Goal: Task Accomplishment & Management: Use online tool/utility

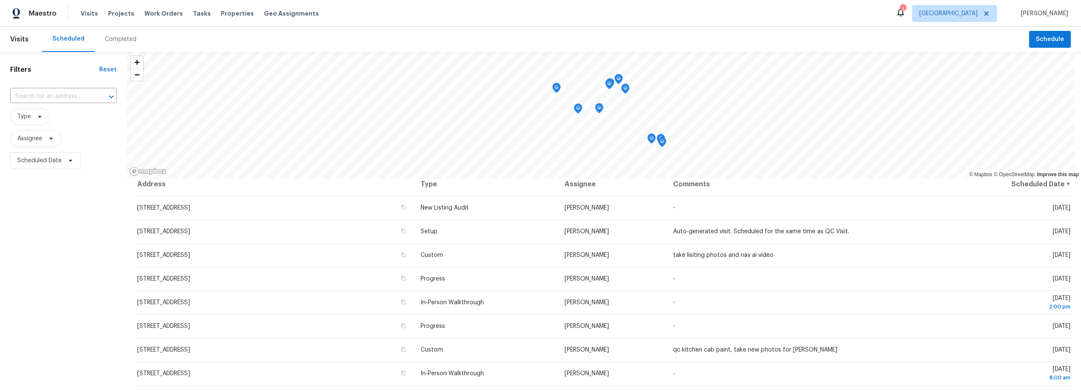
scroll to position [6, 0]
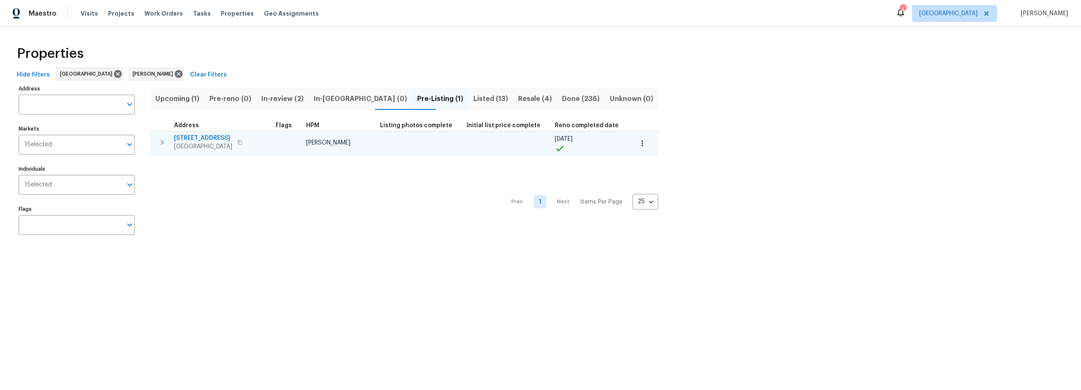
click at [203, 136] on span "1917 W Saxony Rd" at bounding box center [203, 138] width 58 height 8
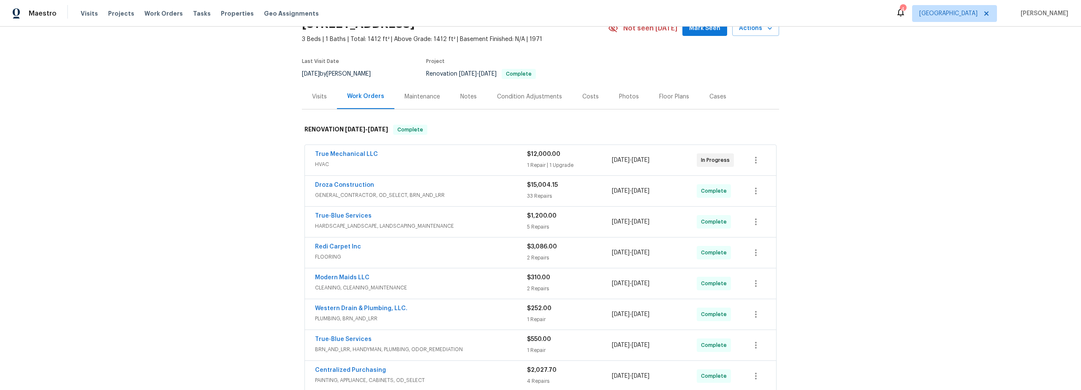
scroll to position [46, 0]
click at [418, 160] on span "HVAC" at bounding box center [421, 162] width 212 height 8
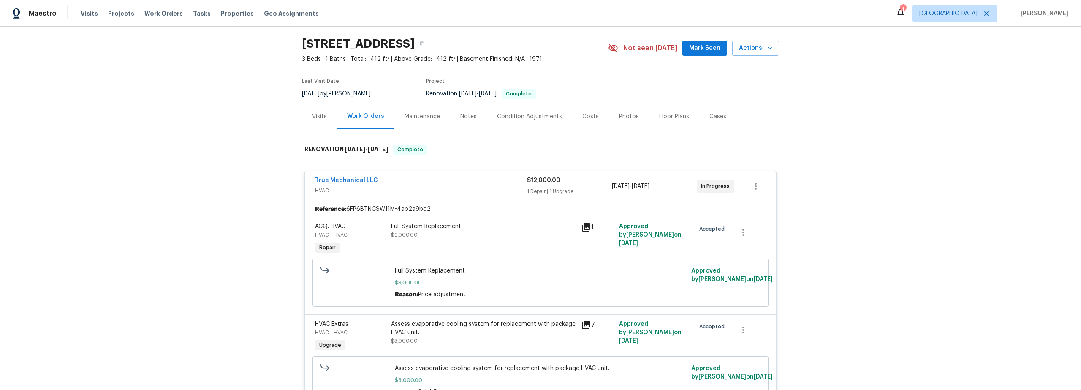
scroll to position [0, 0]
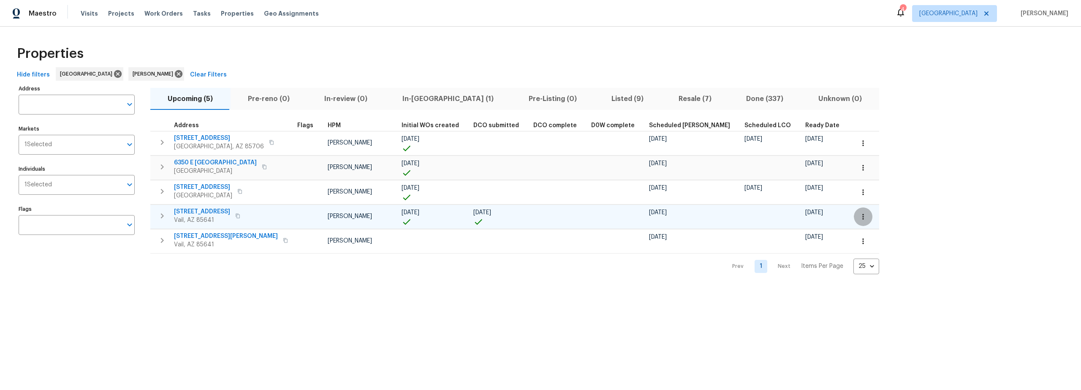
click at [859, 219] on icon "button" at bounding box center [863, 216] width 8 height 8
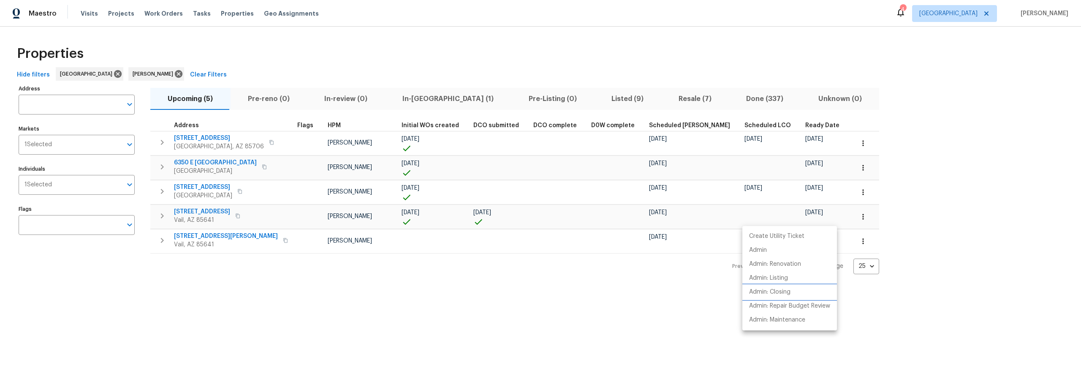
click at [775, 293] on p "Admin: Closing" at bounding box center [769, 292] width 41 height 9
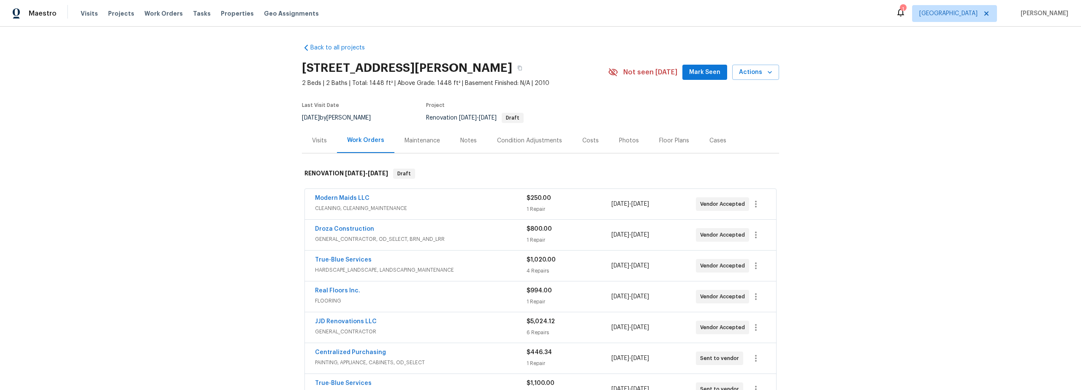
scroll to position [24, 0]
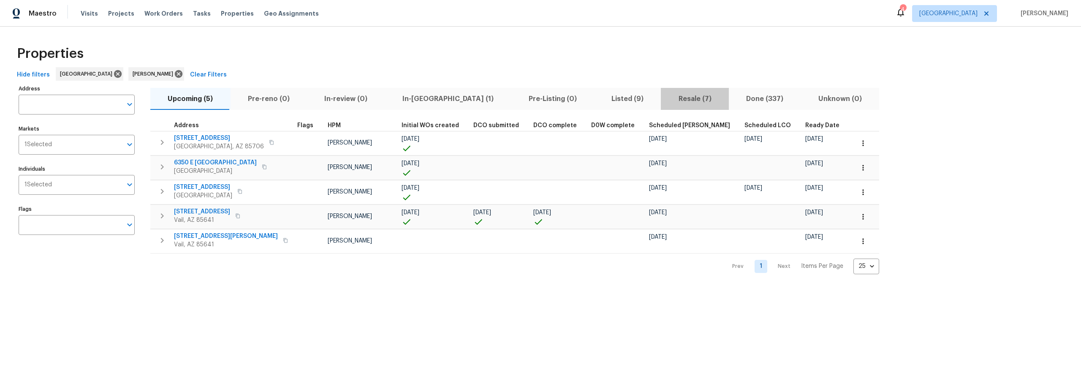
click at [666, 99] on span "Resale (7)" at bounding box center [695, 99] width 58 height 12
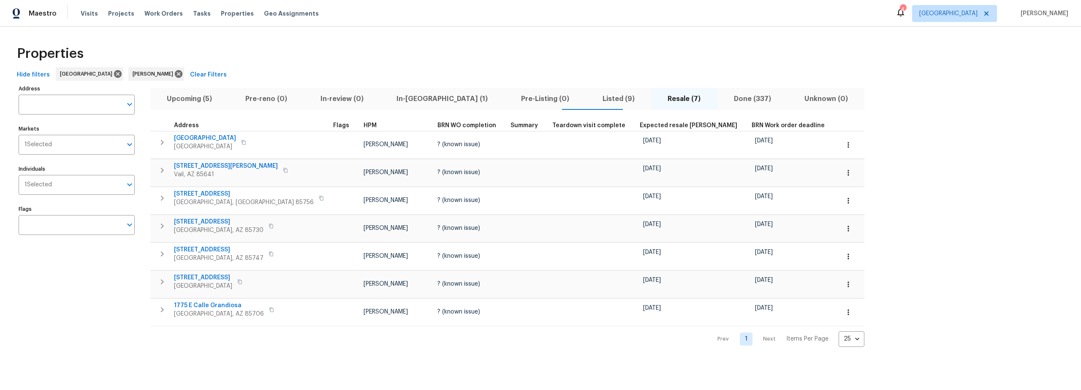
click at [194, 96] on span "Upcoming (5)" at bounding box center [189, 99] width 68 height 12
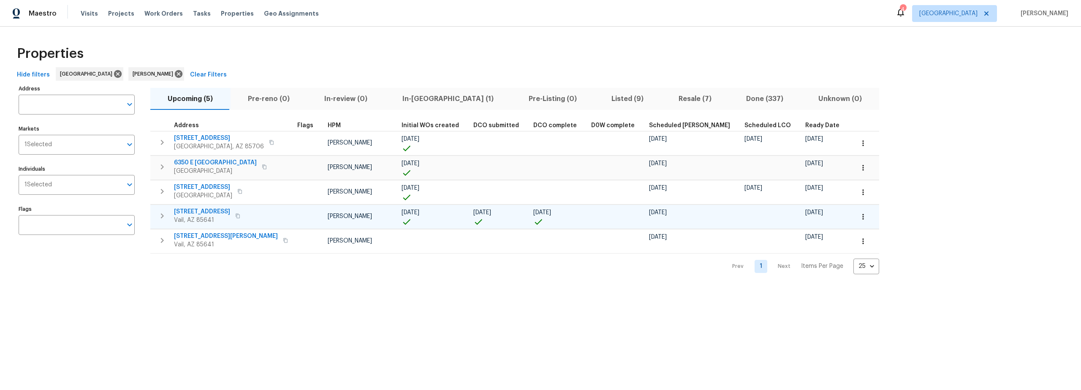
click at [859, 219] on icon "button" at bounding box center [863, 216] width 8 height 8
click at [785, 304] on p "Admin: Repair Budget Review" at bounding box center [789, 306] width 81 height 9
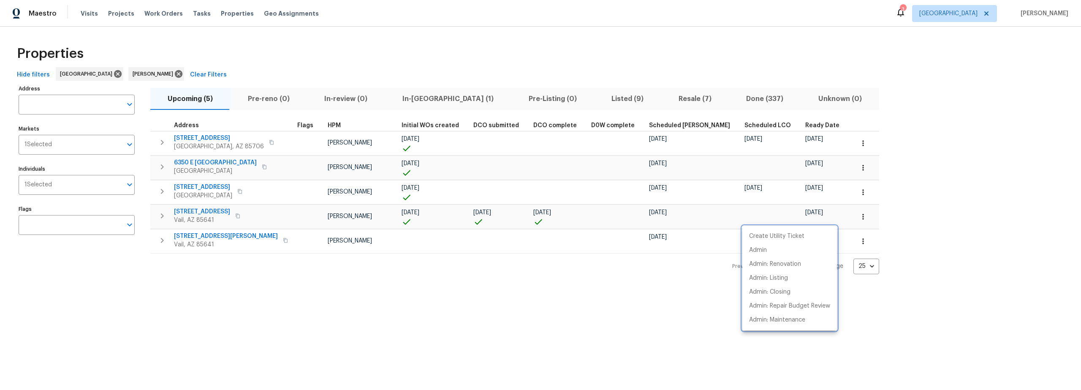
click at [391, 287] on div at bounding box center [540, 195] width 1081 height 390
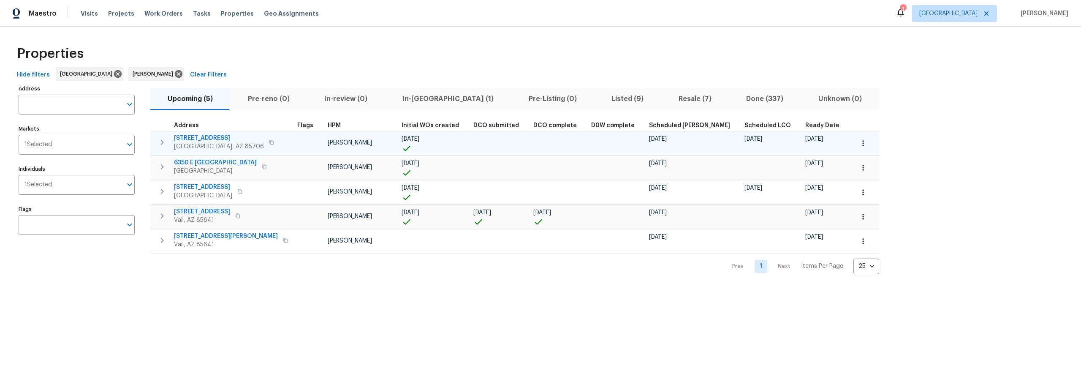
click at [854, 137] on button "button" at bounding box center [863, 143] width 19 height 19
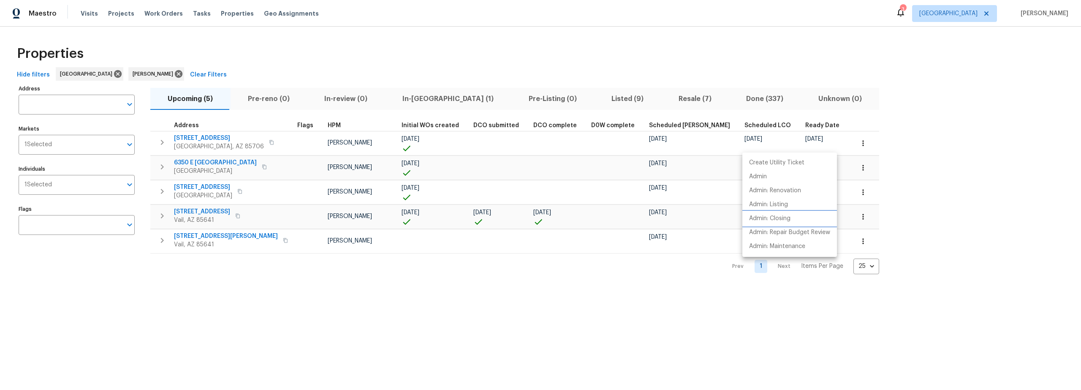
click at [783, 217] on p "Admin: Closing" at bounding box center [769, 218] width 41 height 9
click at [595, 38] on div at bounding box center [540, 195] width 1081 height 390
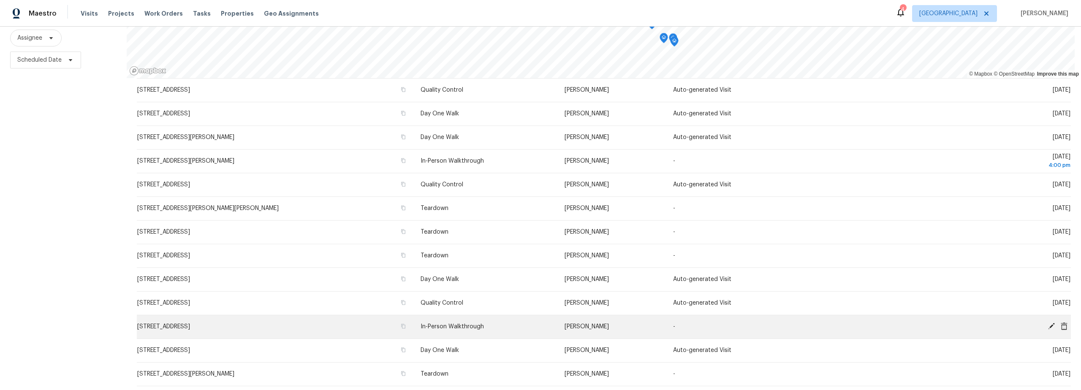
scroll to position [144, 0]
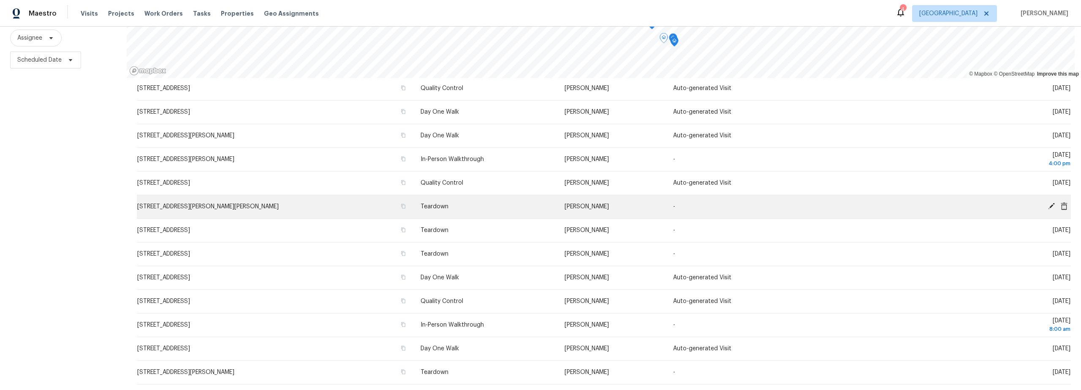
click at [1048, 202] on icon at bounding box center [1052, 206] width 8 height 8
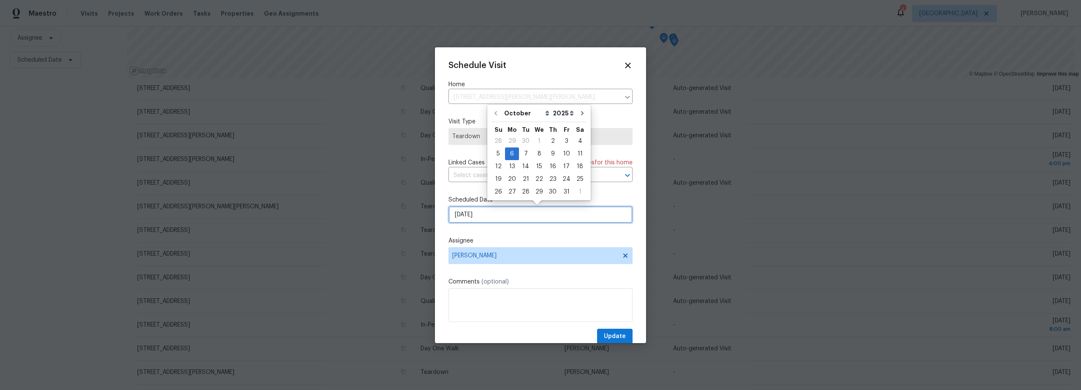
click at [495, 219] on input "[DATE]" at bounding box center [540, 214] width 184 height 17
click at [524, 157] on div "7" at bounding box center [526, 154] width 14 height 12
type input "10/7/2025"
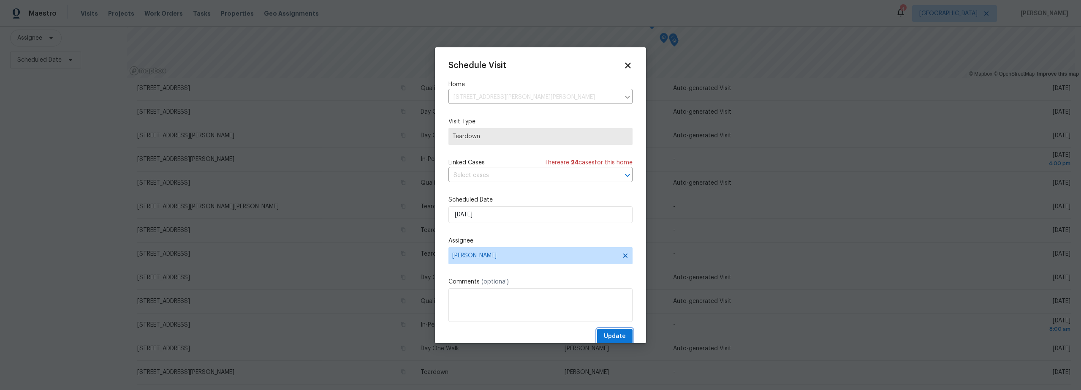
click at [614, 335] on span "Update" at bounding box center [615, 336] width 22 height 11
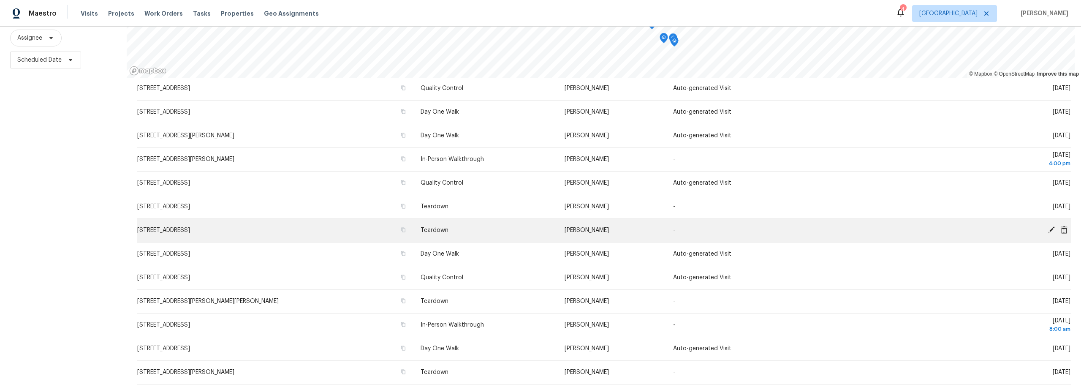
click at [1048, 226] on icon at bounding box center [1051, 229] width 7 height 7
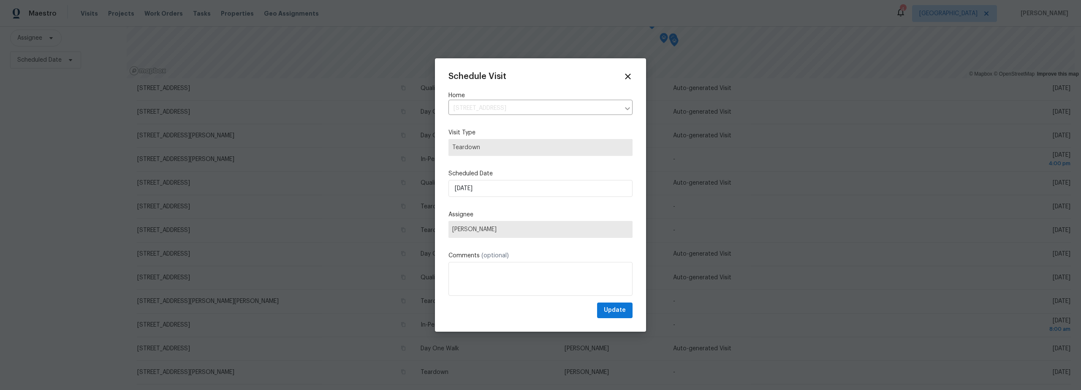
click at [552, 220] on div "Assignee Steven Long" at bounding box center [540, 223] width 184 height 27
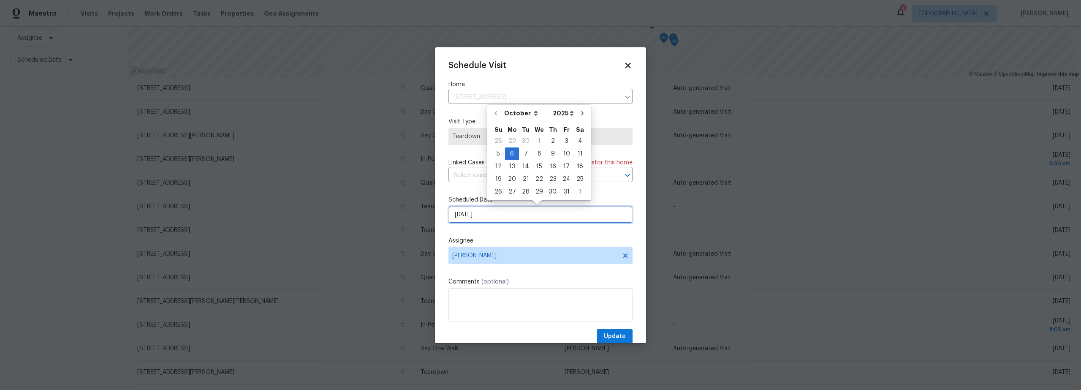
click at [524, 214] on input "[DATE]" at bounding box center [540, 214] width 184 height 17
click at [553, 156] on div "9" at bounding box center [553, 154] width 14 height 12
type input "10/9/2025"
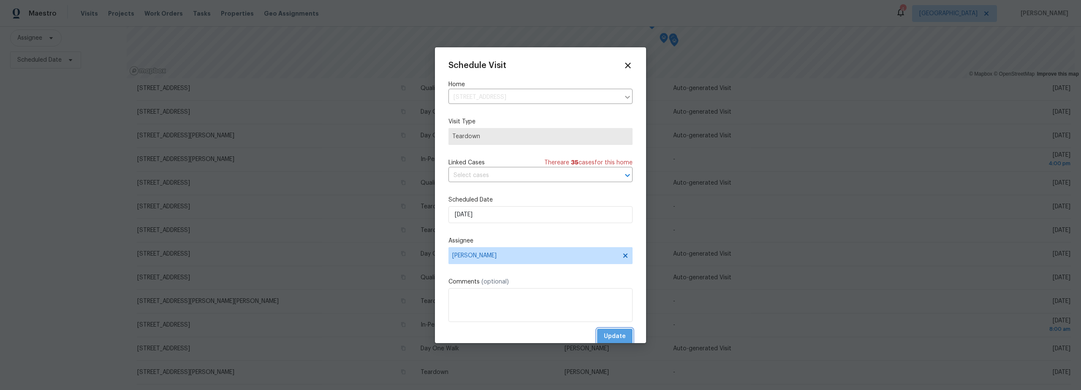
click at [610, 334] on span "Update" at bounding box center [615, 336] width 22 height 11
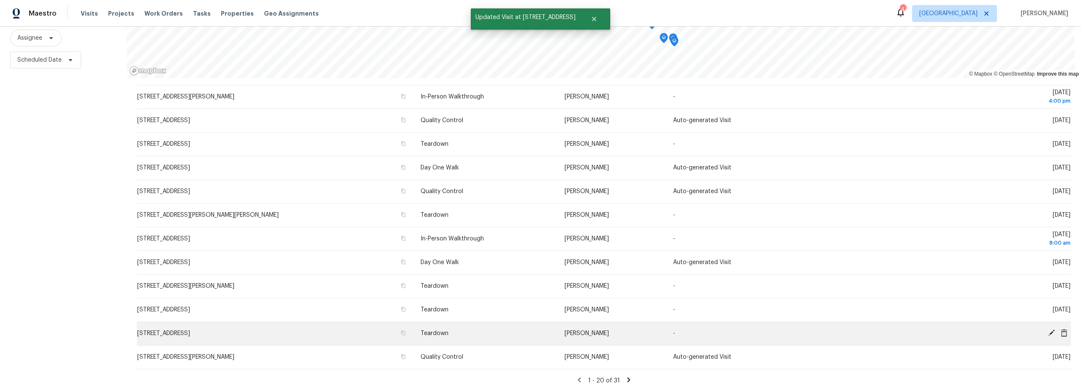
scroll to position [208, 0]
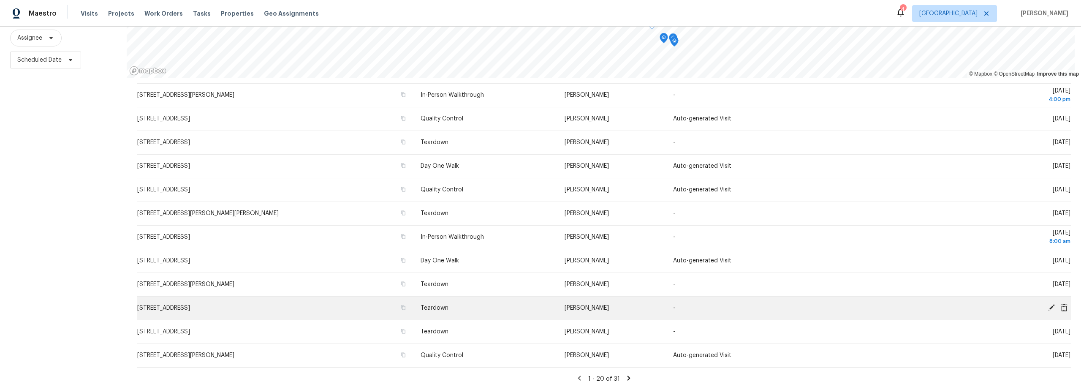
click at [1048, 304] on icon at bounding box center [1051, 307] width 7 height 7
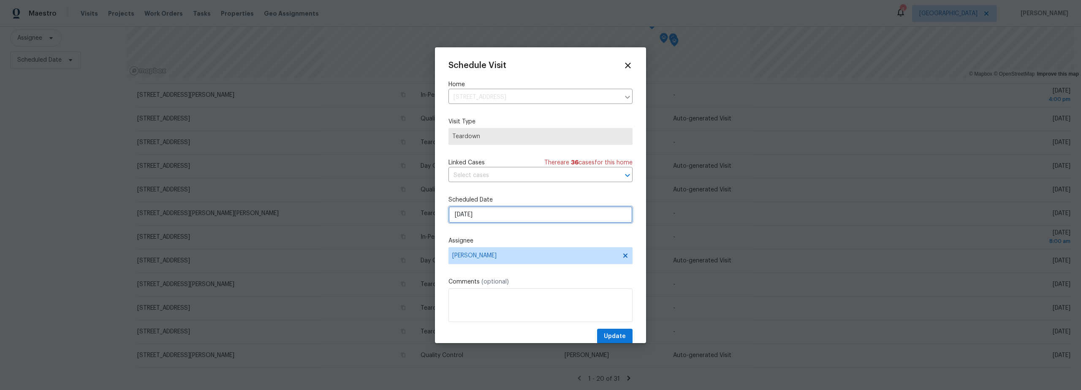
click at [495, 219] on input "10/9/2025" at bounding box center [540, 214] width 184 height 17
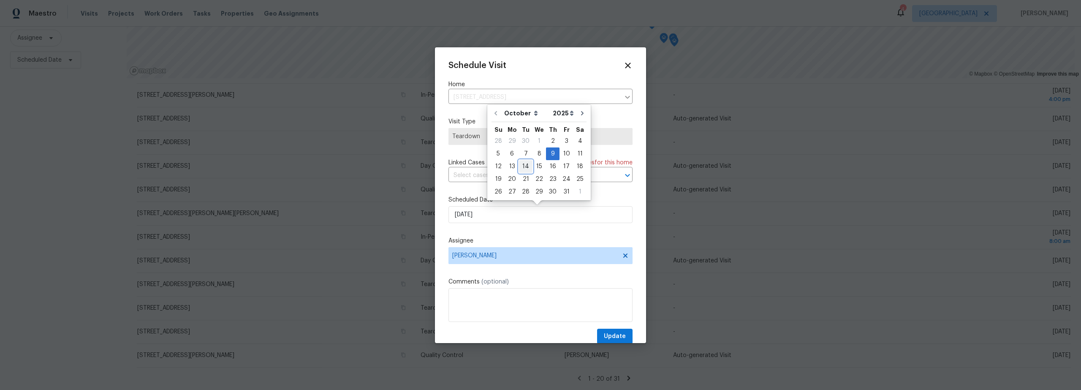
click at [523, 165] on div "14" at bounding box center [526, 166] width 14 height 12
type input "10/14/2025"
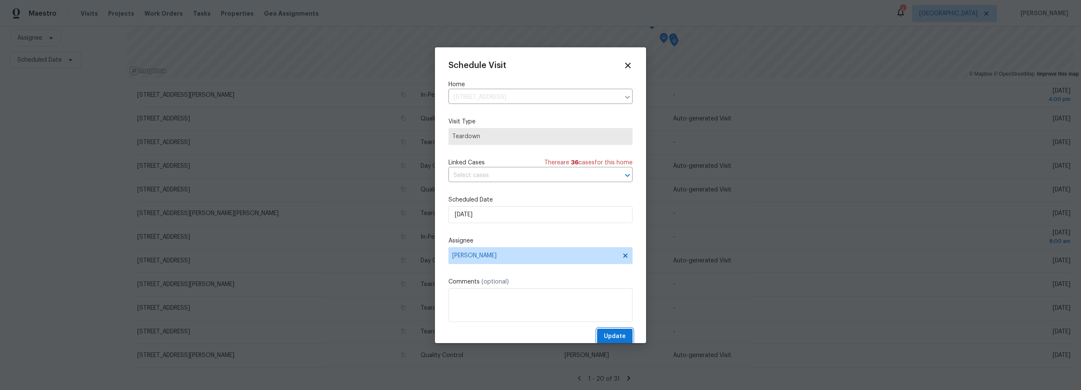
click at [606, 337] on span "Update" at bounding box center [615, 336] width 22 height 11
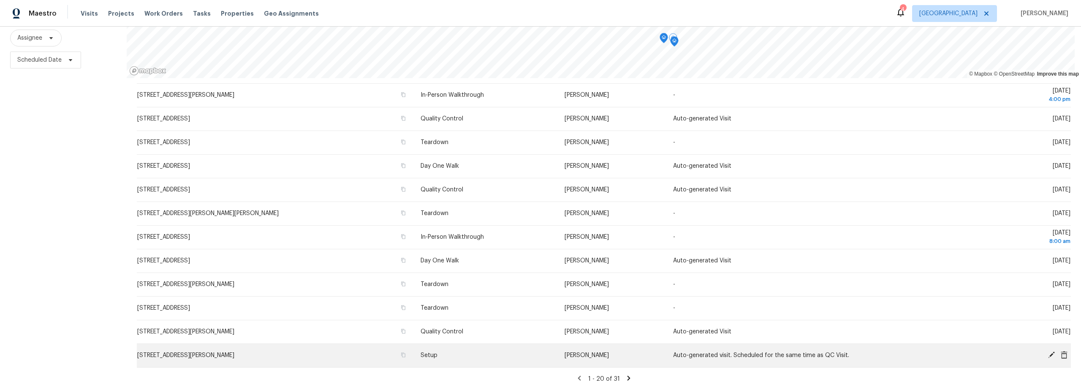
click at [1048, 351] on icon at bounding box center [1051, 354] width 7 height 7
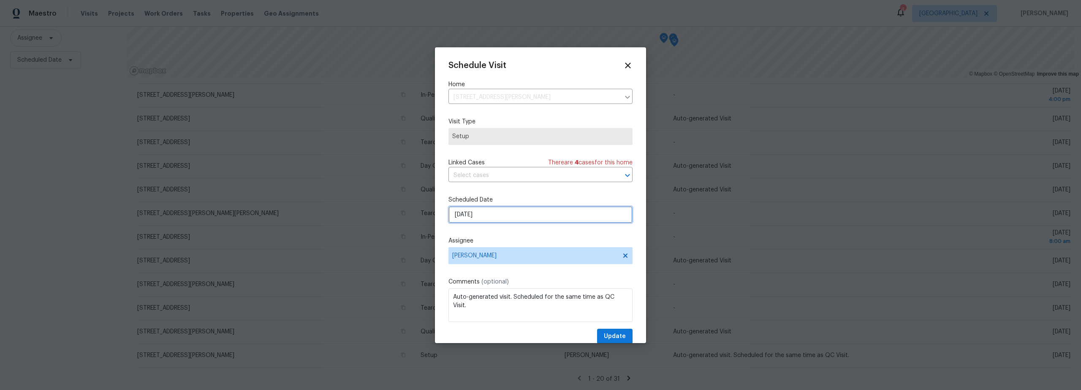
click at [476, 216] on input "10/13/2025" at bounding box center [540, 214] width 184 height 17
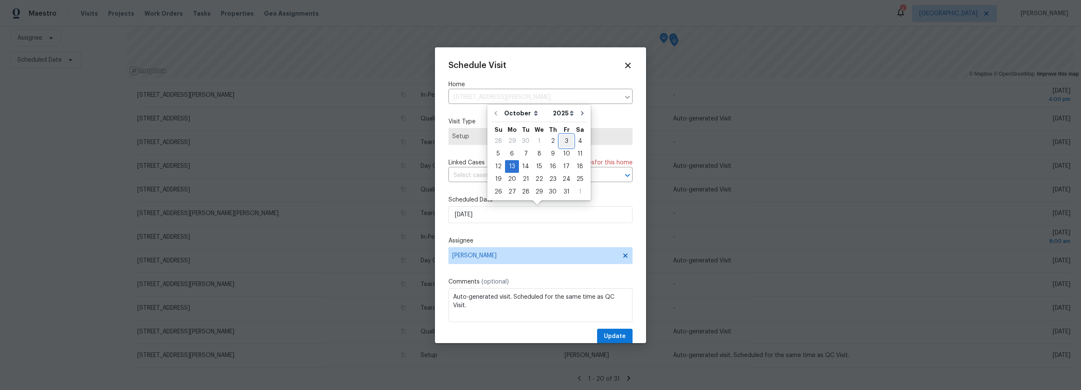
click at [562, 144] on div "3" at bounding box center [567, 141] width 14 height 12
type input "[DATE]"
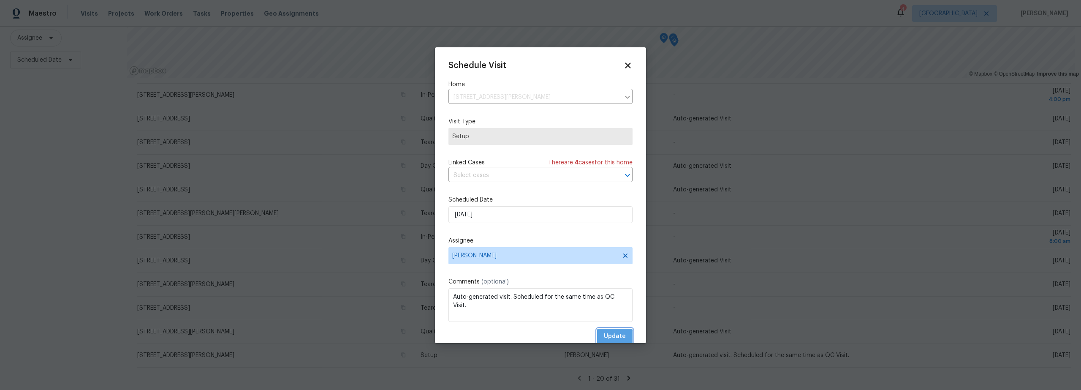
click at [606, 337] on span "Update" at bounding box center [615, 336] width 22 height 11
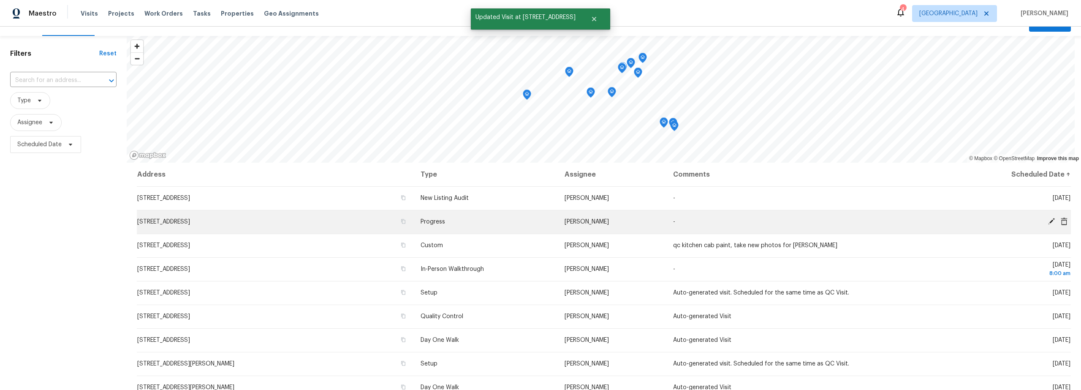
scroll to position [0, 0]
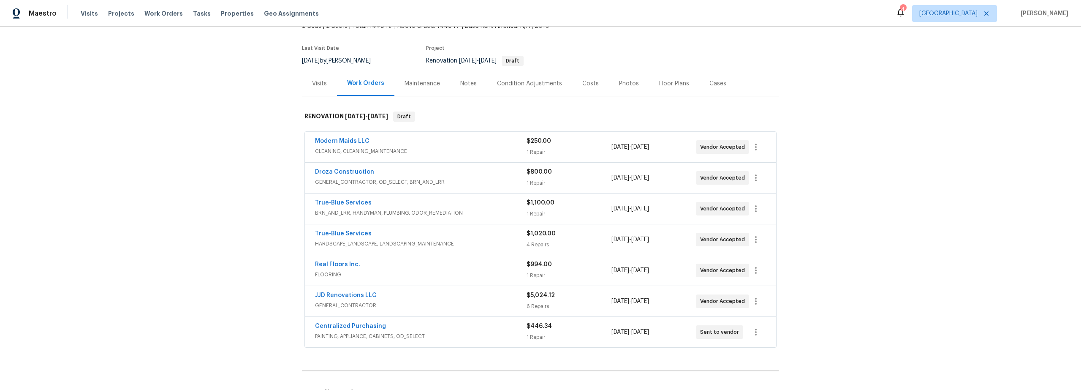
scroll to position [60, 0]
click at [752, 303] on icon "button" at bounding box center [756, 298] width 10 height 10
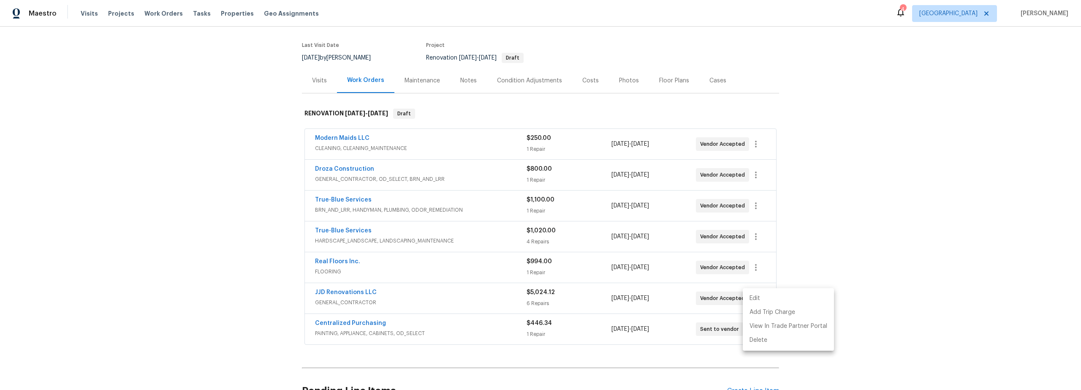
click at [758, 299] on li "Edit" at bounding box center [788, 298] width 91 height 14
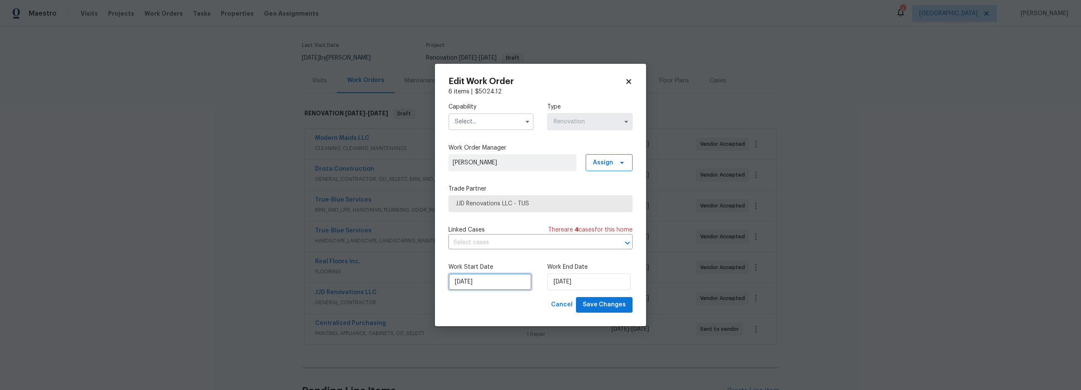
click at [499, 288] on input "[DATE]" at bounding box center [489, 281] width 83 height 17
click at [513, 210] on div "3" at bounding box center [515, 208] width 14 height 12
type input "[DATE]"
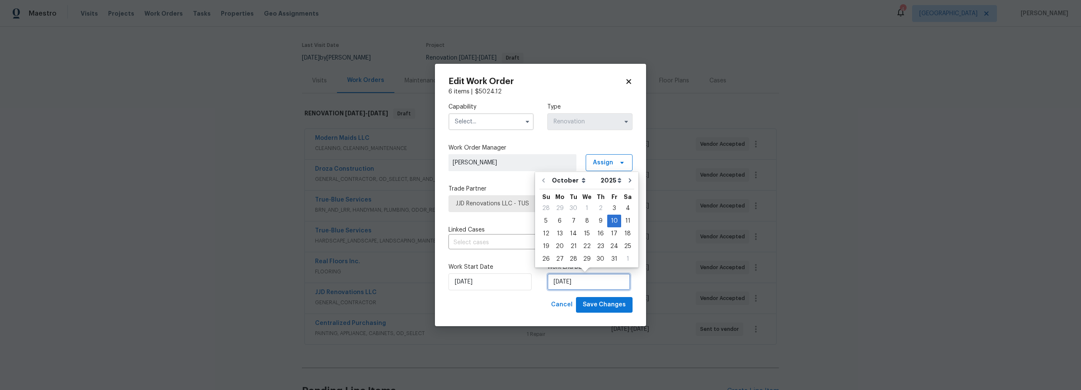
click at [565, 282] on input "[DATE]" at bounding box center [588, 281] width 83 height 17
click at [581, 222] on div "8" at bounding box center [587, 221] width 14 height 12
type input "[DATE]"
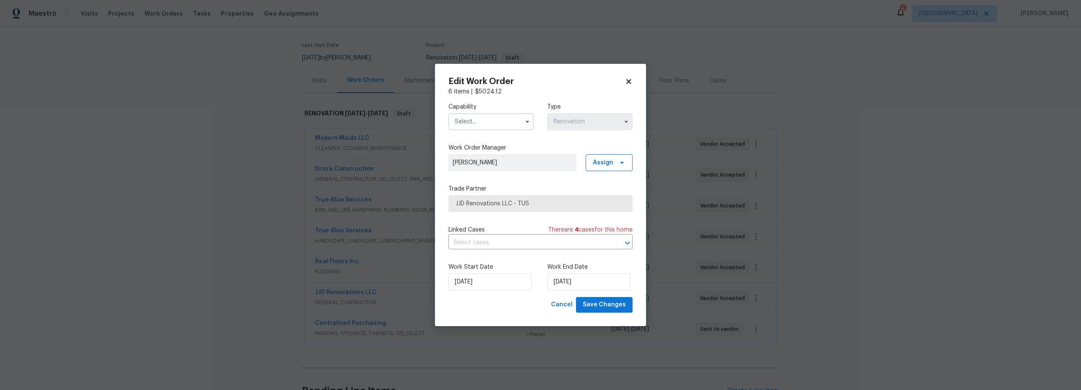
click at [478, 121] on input "text" at bounding box center [490, 121] width 85 height 17
click at [489, 175] on span "General Contractor" at bounding box center [484, 172] width 54 height 6
type input "General Contractor"
click at [605, 301] on span "Save Changes" at bounding box center [604, 304] width 43 height 11
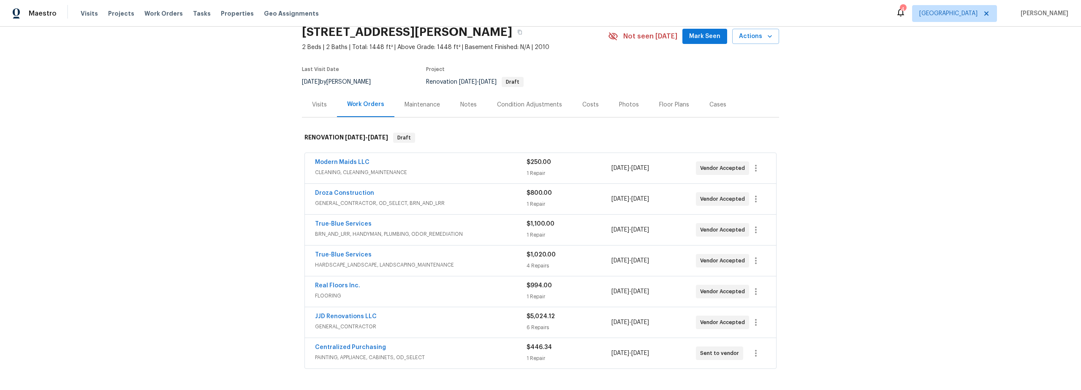
scroll to position [0, 0]
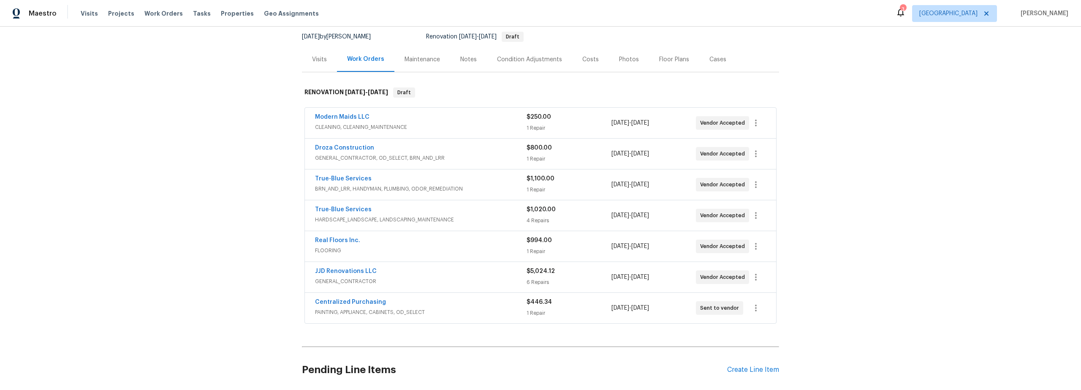
scroll to position [82, 0]
click at [480, 270] on div "JJD Renovations LLC" at bounding box center [421, 271] width 212 height 10
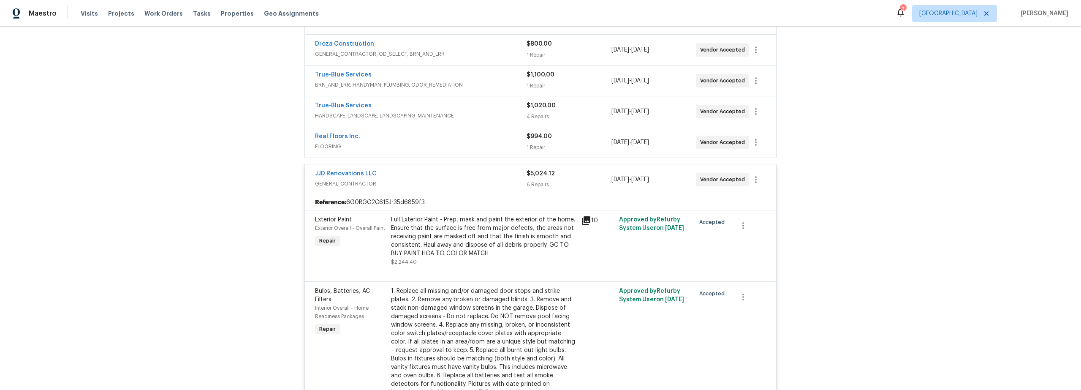
scroll to position [126, 0]
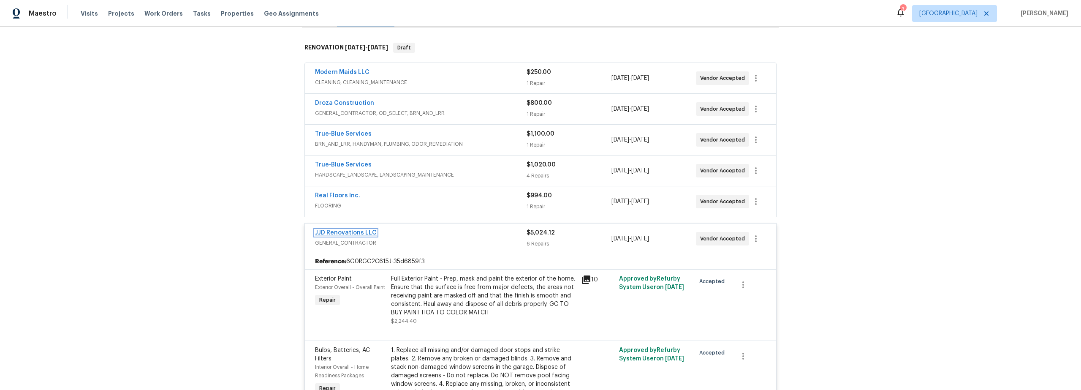
click at [341, 231] on link "JJD Renovations LLC" at bounding box center [346, 233] width 62 height 6
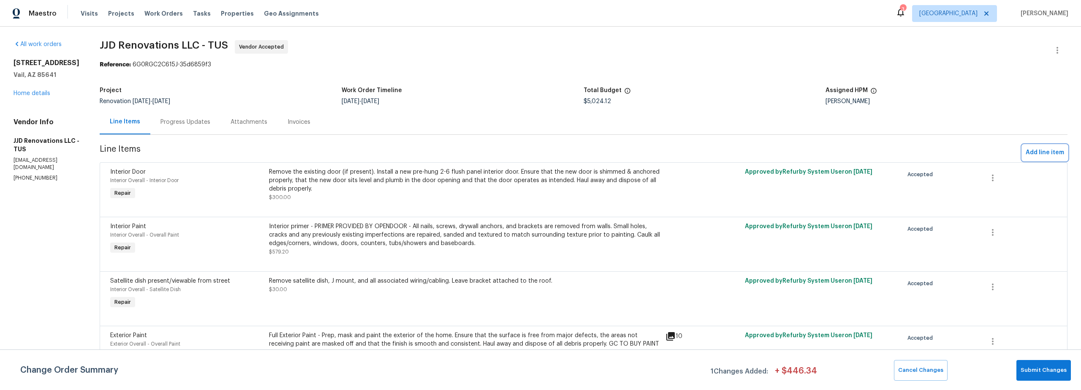
click at [1035, 151] on span "Add line item" at bounding box center [1045, 152] width 38 height 11
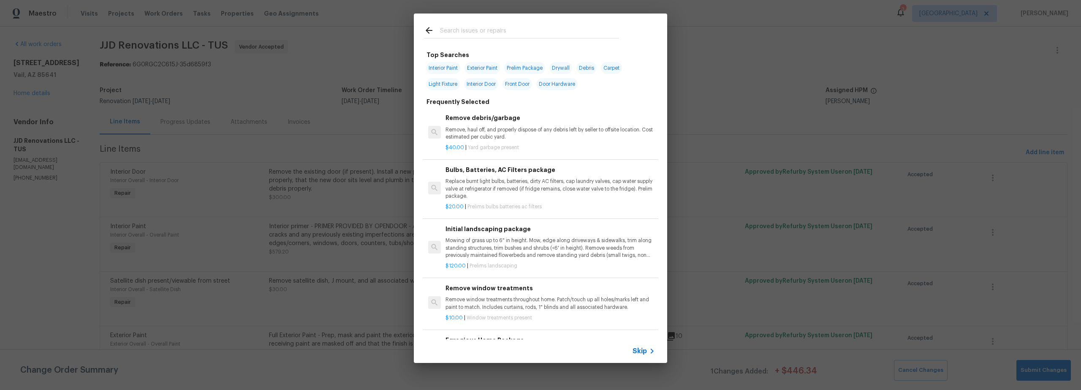
click at [476, 34] on input "text" at bounding box center [529, 31] width 179 height 13
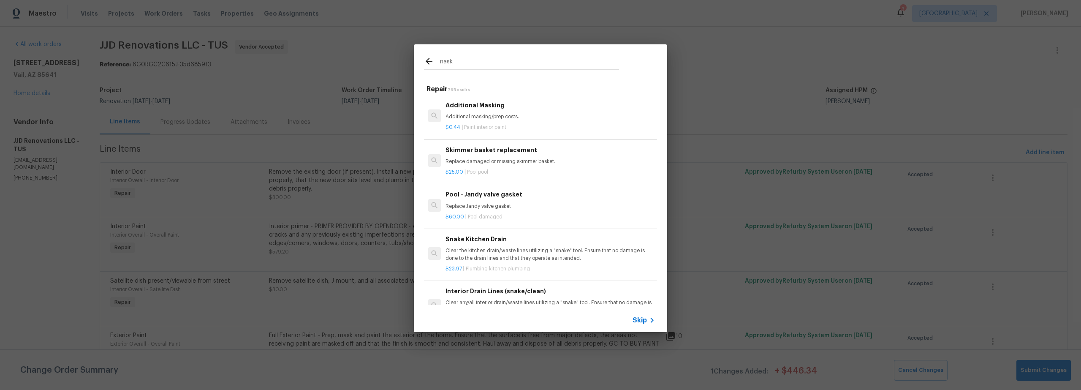
type input "nask"
click at [512, 105] on h6 "Additional Masking" at bounding box center [550, 105] width 209 height 9
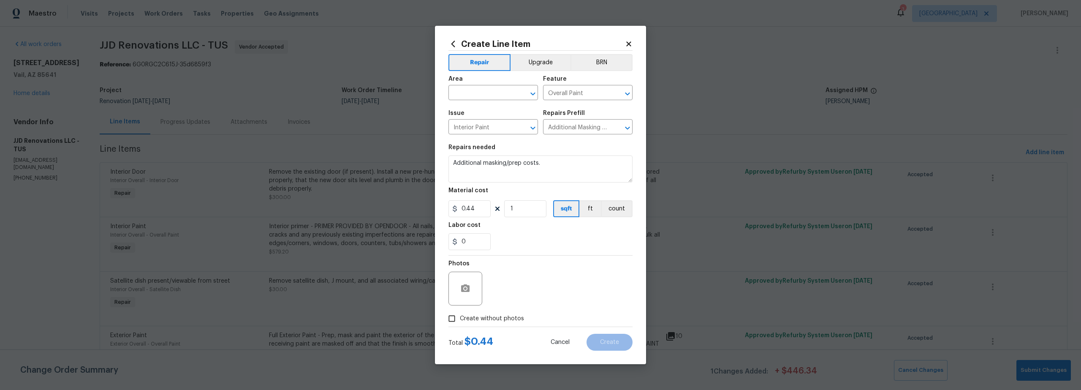
click at [511, 109] on span "Issue Interior Paint ​" at bounding box center [493, 122] width 90 height 34
click at [482, 95] on input "text" at bounding box center [481, 93] width 66 height 13
type input "u"
click at [473, 128] on li "Interior Overall" at bounding box center [493, 126] width 90 height 14
type input "Interior Overall"
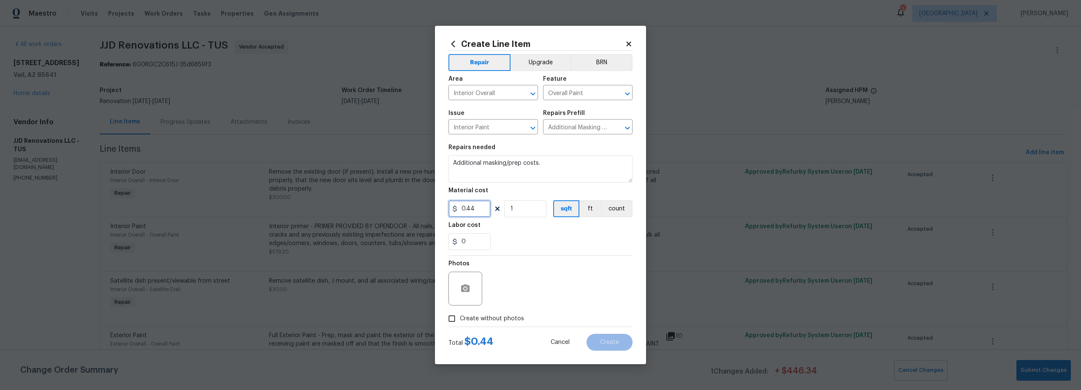
drag, startPoint x: 477, startPoint y: 211, endPoint x: 434, endPoint y: 212, distance: 43.1
click at [455, 210] on div "0.44" at bounding box center [469, 208] width 42 height 17
click at [521, 210] on input "1" at bounding box center [525, 208] width 42 height 17
drag, startPoint x: 506, startPoint y: 209, endPoint x: 484, endPoint y: 211, distance: 22.1
click at [486, 209] on div "0.44 1110 sqft ft count" at bounding box center [540, 208] width 184 height 17
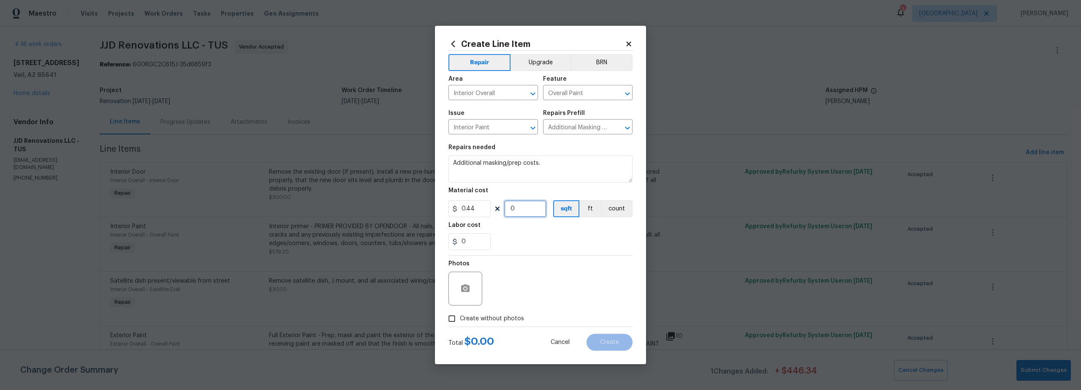
type input "0"
drag, startPoint x: 435, startPoint y: 207, endPoint x: 442, endPoint y: 215, distance: 9.6
click at [416, 207] on div "Create Line Item Repair Upgrade BRN Area Interior Overall ​ Feature Overall Pai…" at bounding box center [540, 195] width 1081 height 390
type input "125"
drag, startPoint x: 516, startPoint y: 212, endPoint x: 523, endPoint y: 213, distance: 7.4
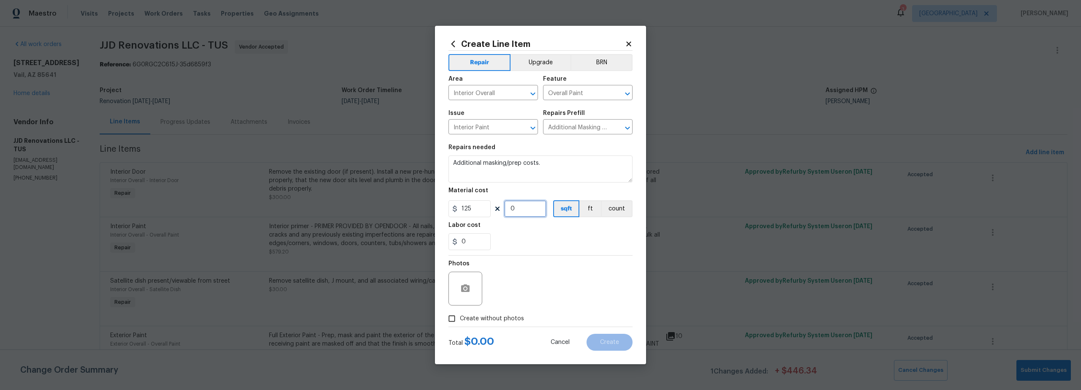
click at [516, 212] on input "0" at bounding box center [525, 208] width 42 height 17
type input "1"
click at [464, 318] on span "Create without photos" at bounding box center [492, 318] width 64 height 9
click at [460, 318] on input "Create without photos" at bounding box center [452, 318] width 16 height 16
checkbox input "true"
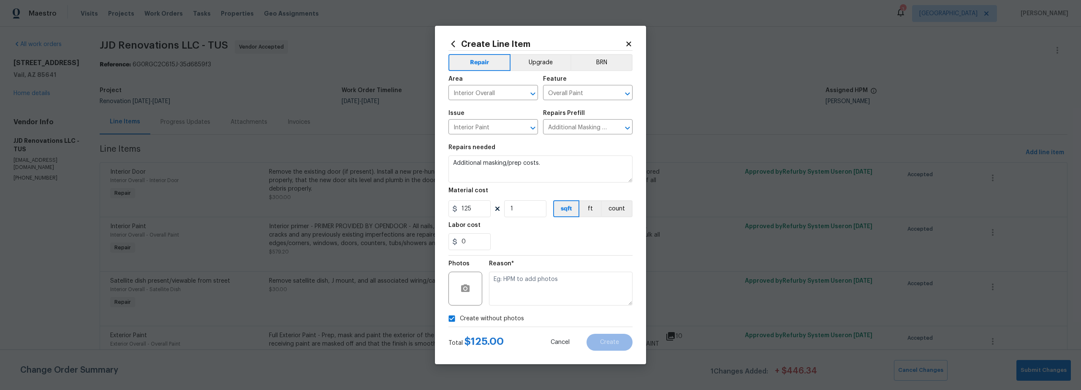
drag, startPoint x: 541, startPoint y: 312, endPoint x: 540, endPoint y: 301, distance: 11.5
click at [541, 312] on div "Create without photos" at bounding box center [540, 318] width 184 height 16
click at [539, 301] on textarea at bounding box center [561, 289] width 144 height 34
type textarea "scout"
click at [604, 339] on span "Create" at bounding box center [609, 342] width 19 height 6
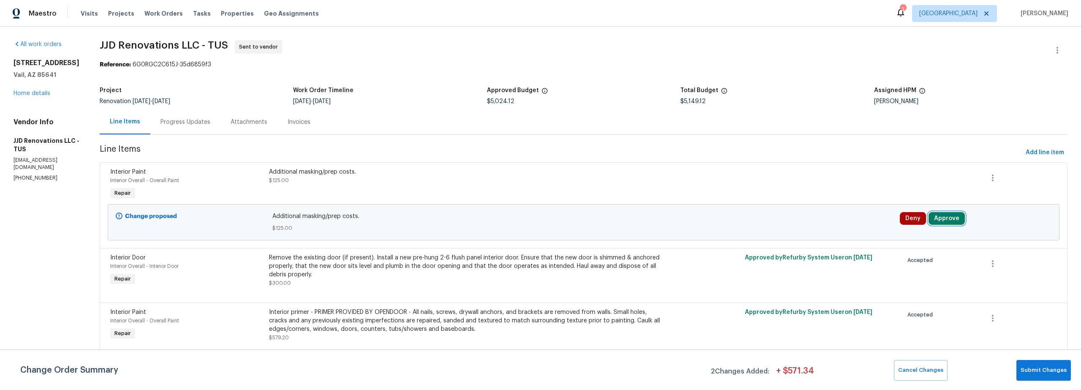
click at [940, 218] on button "Approve" at bounding box center [947, 218] width 36 height 13
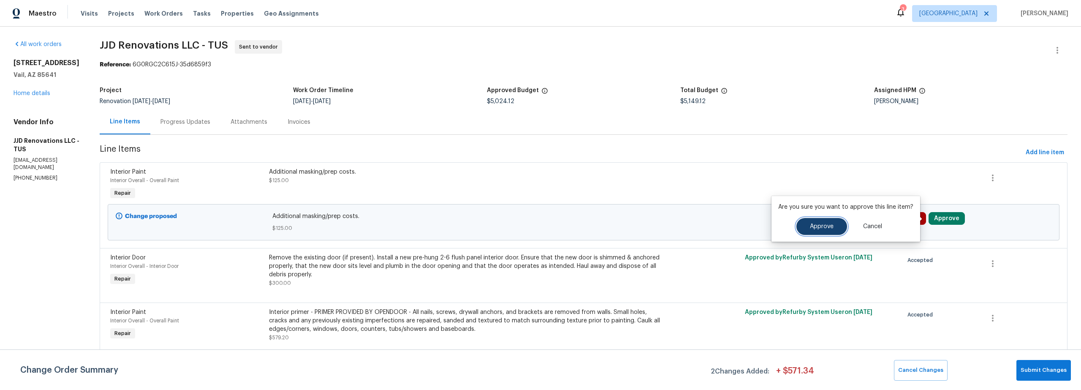
click at [812, 222] on button "Approve" at bounding box center [821, 226] width 51 height 17
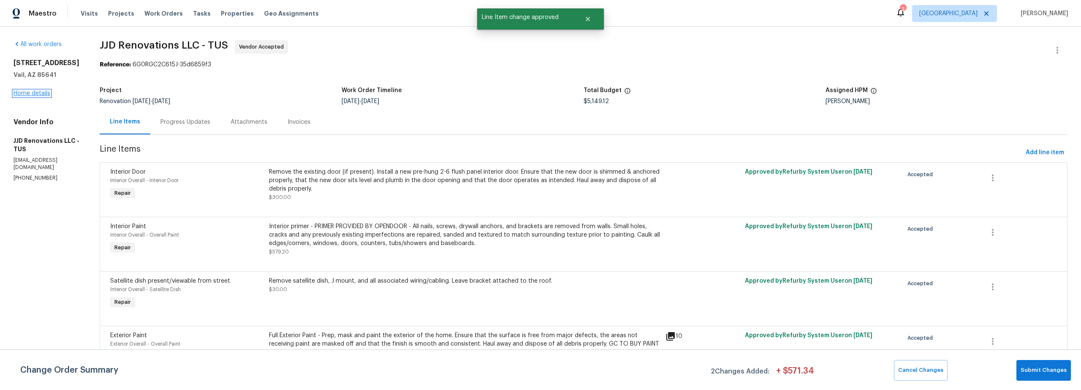
click at [38, 96] on link "Home details" at bounding box center [32, 93] width 37 height 6
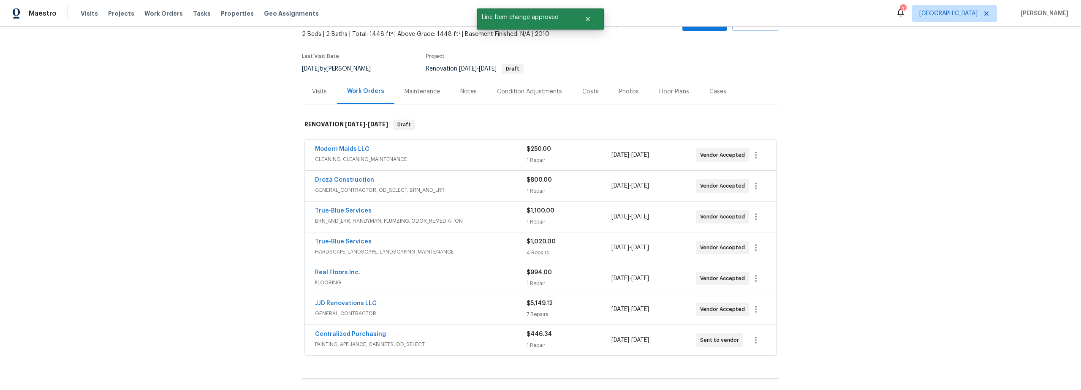
scroll to position [54, 0]
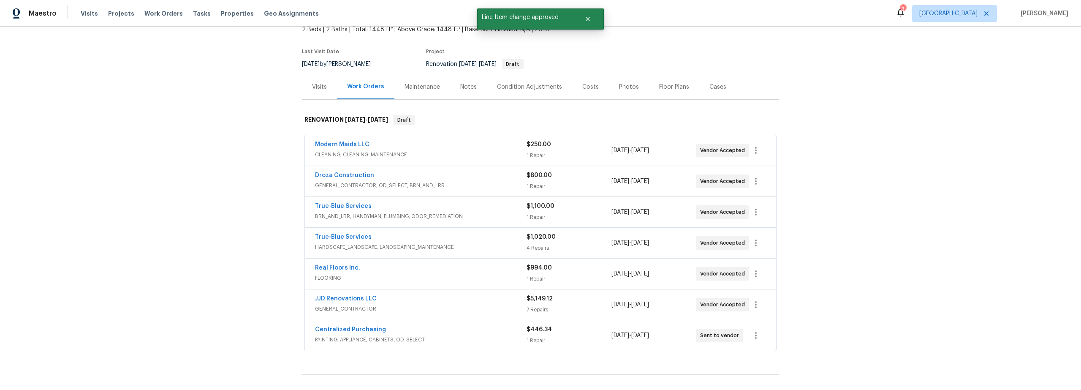
click at [583, 88] on div "Costs" at bounding box center [590, 87] width 16 height 8
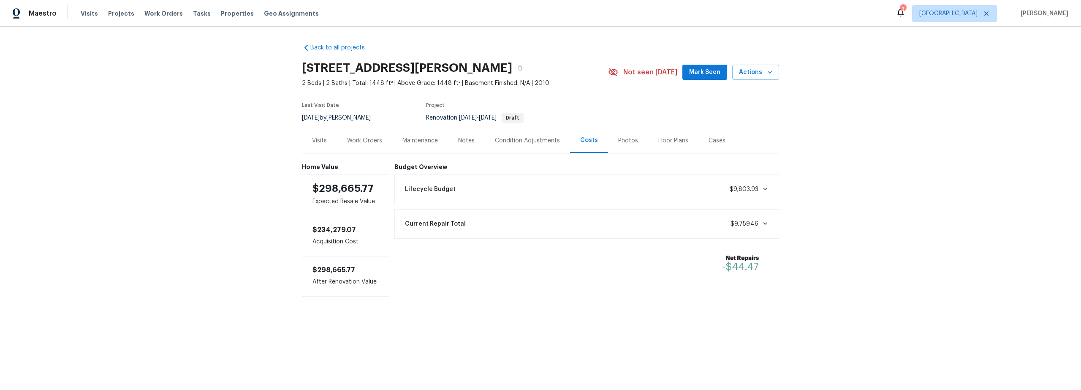
click at [365, 143] on div "Work Orders" at bounding box center [364, 140] width 35 height 8
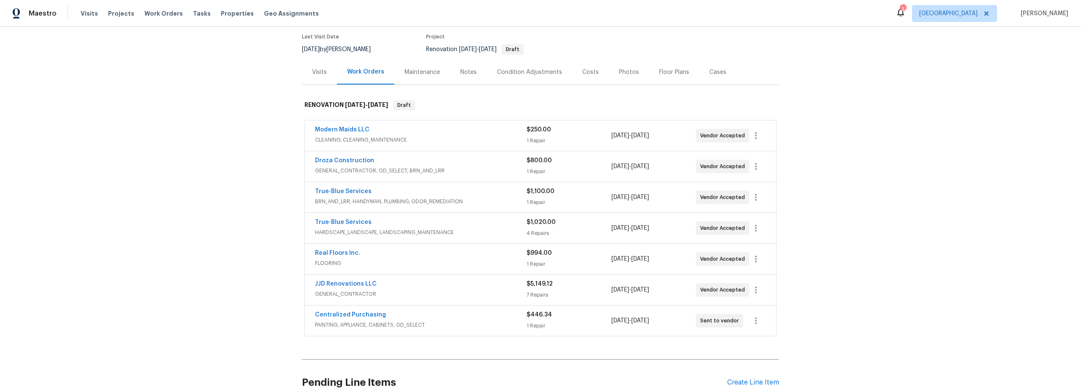
scroll to position [85, 0]
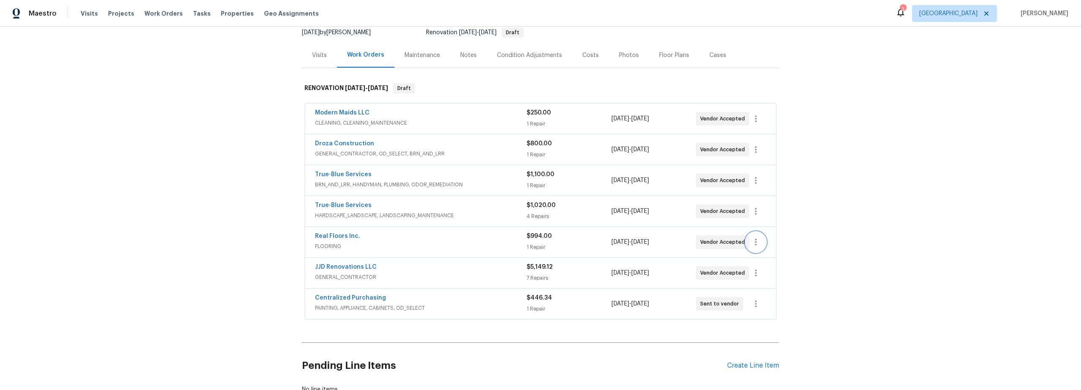
click at [757, 243] on icon "button" at bounding box center [756, 242] width 10 height 10
click at [768, 285] on li "Delete" at bounding box center [788, 284] width 91 height 14
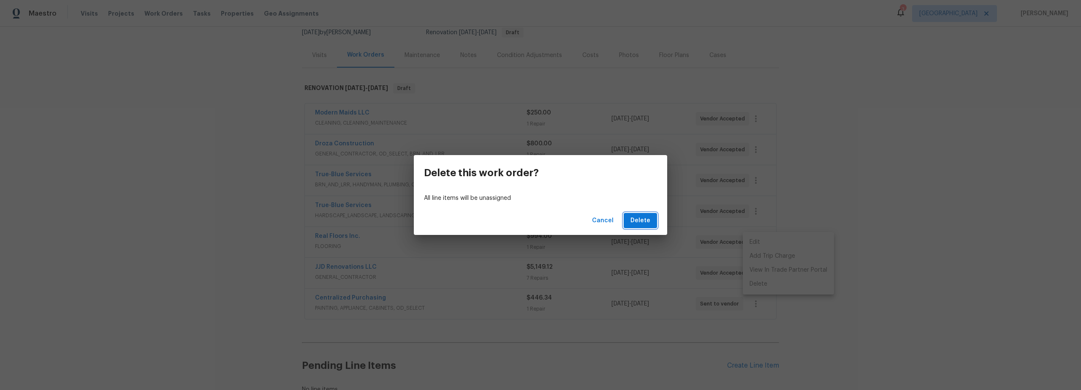
click at [646, 221] on span "Delete" at bounding box center [640, 220] width 20 height 11
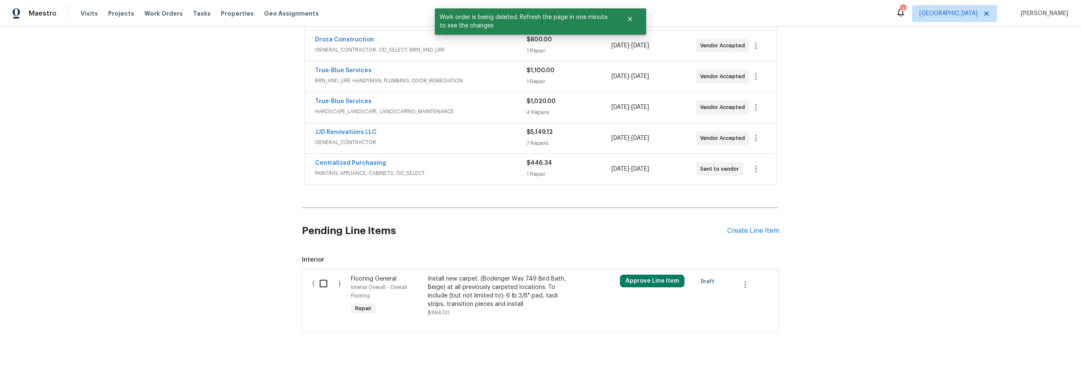
scroll to position [196, 0]
click at [323, 278] on input "checkbox" at bounding box center [327, 283] width 24 height 18
checkbox input "true"
click at [863, 302] on div "Back to all projects 10424 S Painted Mare Dr, Vail, AZ 85641 2 Beds | 2 Baths |…" at bounding box center [540, 208] width 1081 height 363
click at [744, 281] on icon "button" at bounding box center [745, 284] width 2 height 7
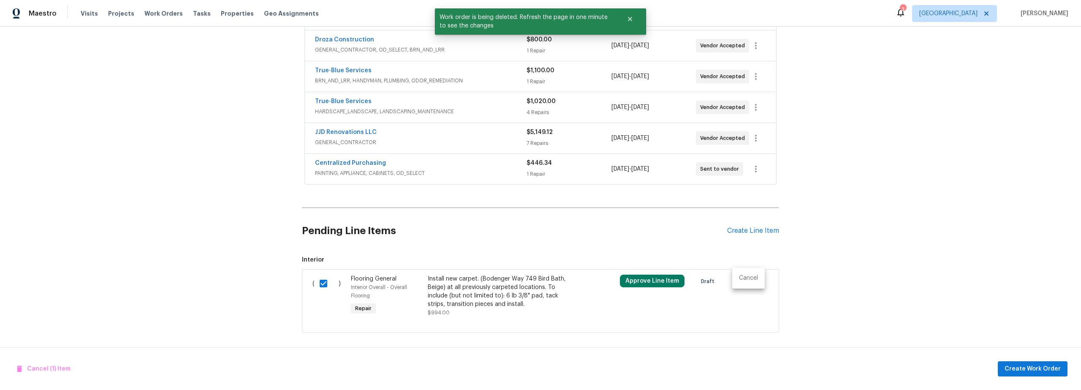
click at [750, 280] on li "Cancel" at bounding box center [748, 278] width 33 height 14
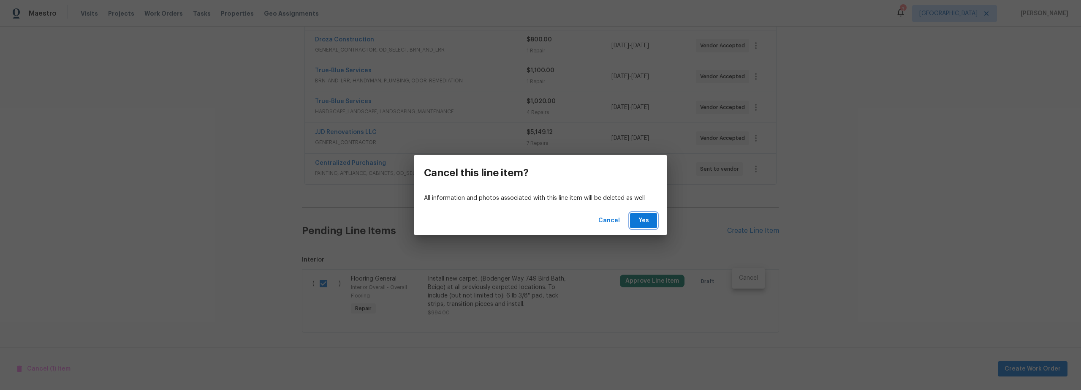
click at [652, 222] on button "Yes" at bounding box center [643, 221] width 27 height 16
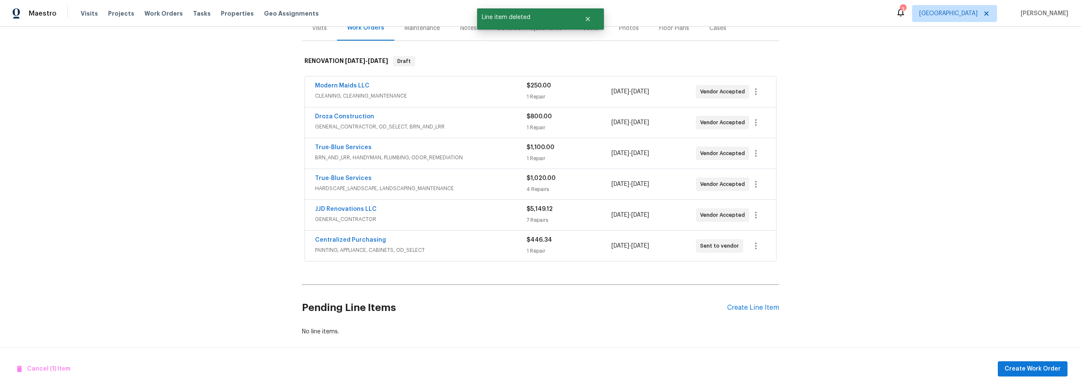
scroll to position [69, 0]
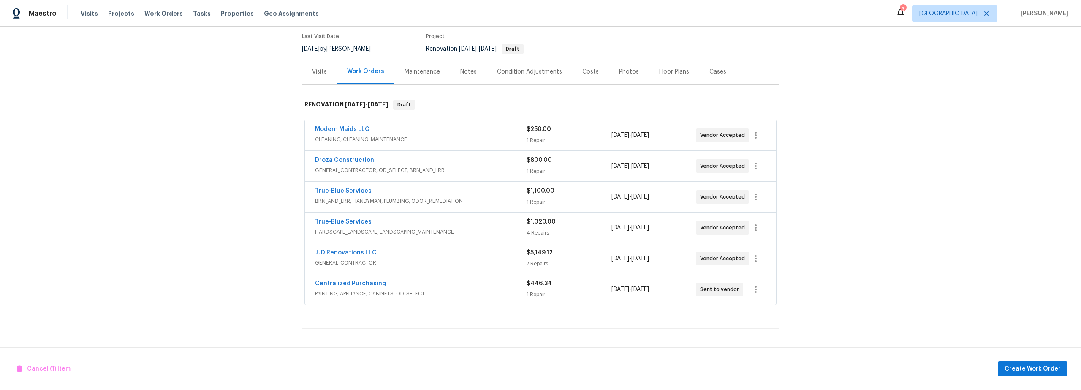
click at [457, 231] on span "HARDSCAPE_LANDSCAPE, LANDSCAPING_MAINTENANCE" at bounding box center [421, 232] width 212 height 8
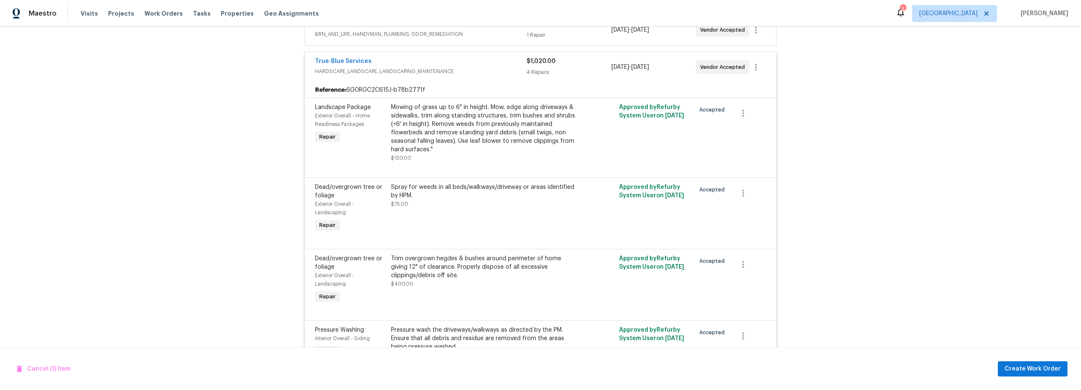
scroll to position [251, 0]
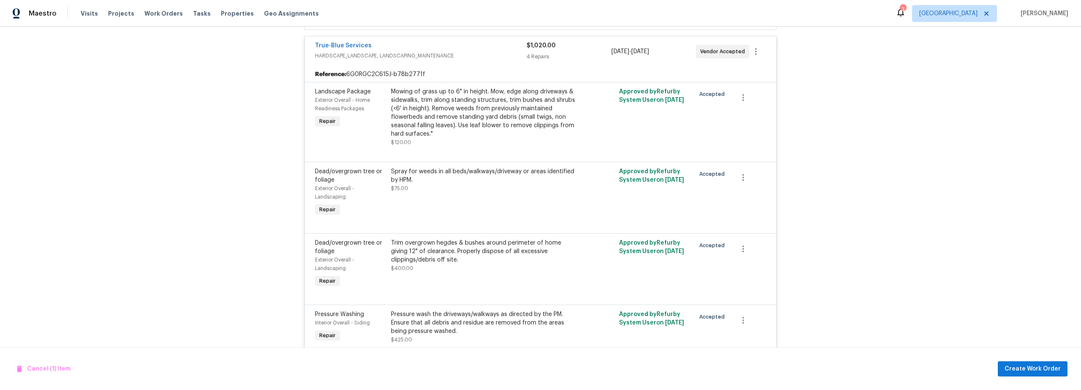
click at [443, 259] on div "Trim overgrown hegdes & bushes around perimeter of home giving 12" of clearance…" at bounding box center [483, 251] width 185 height 25
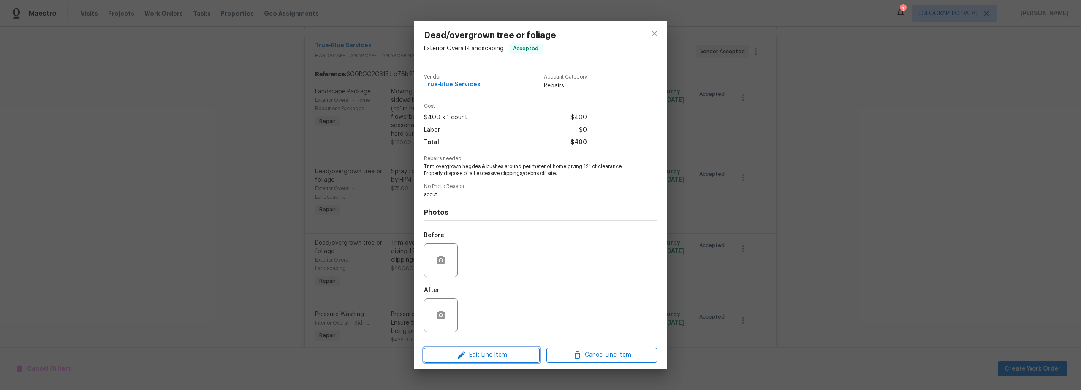
click at [500, 355] on span "Edit Line Item" at bounding box center [482, 355] width 111 height 11
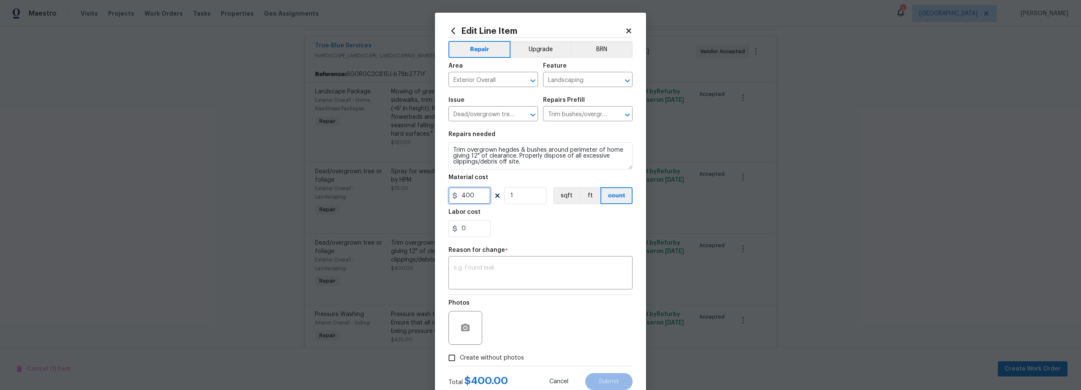
click at [451, 195] on div "400" at bounding box center [469, 195] width 42 height 17
type input "600"
drag, startPoint x: 525, startPoint y: 166, endPoint x: 451, endPoint y: 156, distance: 74.1
click at [451, 156] on textarea "Trim overgrown hegdes & bushes around perimeter of home giving 12" of clearance…" at bounding box center [540, 155] width 184 height 27
drag, startPoint x: 593, startPoint y: 149, endPoint x: 565, endPoint y: 150, distance: 27.9
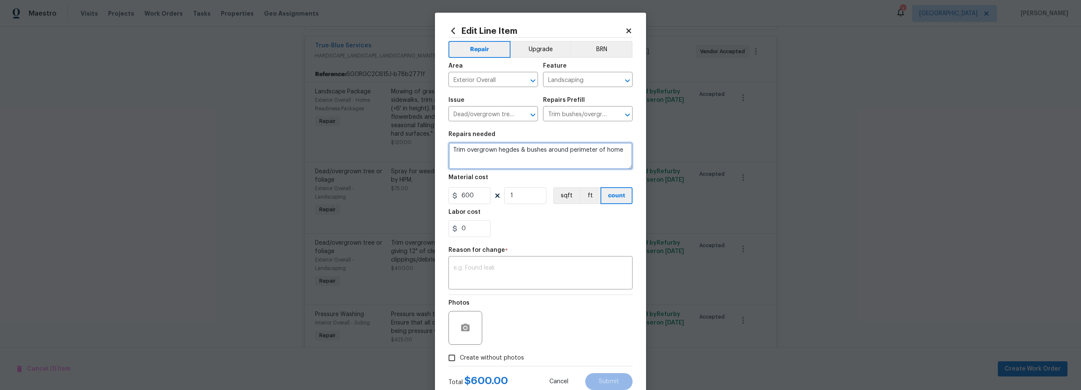
click at [565, 150] on textarea "Trim overgrown hegdes & bushes around perimeter of home" at bounding box center [540, 155] width 184 height 27
drag, startPoint x: 595, startPoint y: 151, endPoint x: 574, endPoint y: 153, distance: 20.8
click at [568, 152] on textarea "Trim overgrown hegdes & bushes around of home" at bounding box center [540, 155] width 184 height 27
click at [578, 154] on textarea "Trim overgrown hegdes & bushes around of home" at bounding box center [540, 155] width 184 height 27
type textarea "Trim overgrown hedges & bushes for the entire yard"
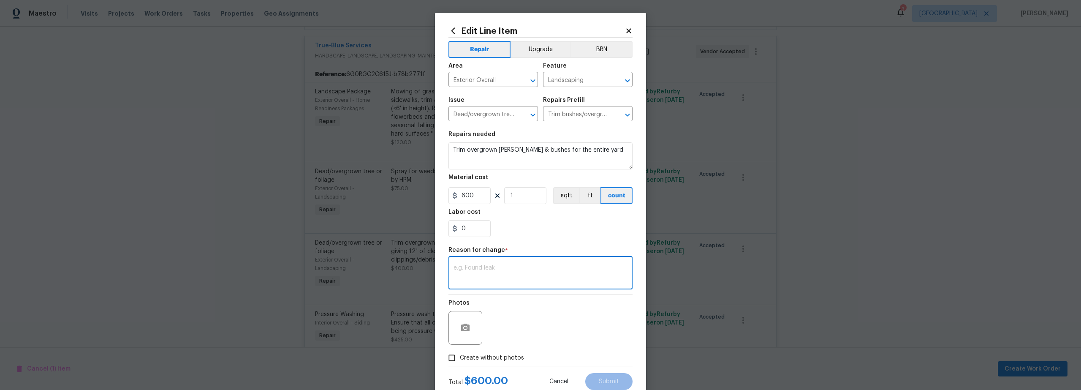
click at [498, 269] on textarea at bounding box center [541, 274] width 174 height 18
type textarea "prcie"
drag, startPoint x: 611, startPoint y: 377, endPoint x: 581, endPoint y: 373, distance: 29.4
click at [610, 377] on button "Submit" at bounding box center [608, 381] width 47 height 17
type textarea "Trim overgrown hegdes & bushes around perimeter of home giving 12" of clearance…"
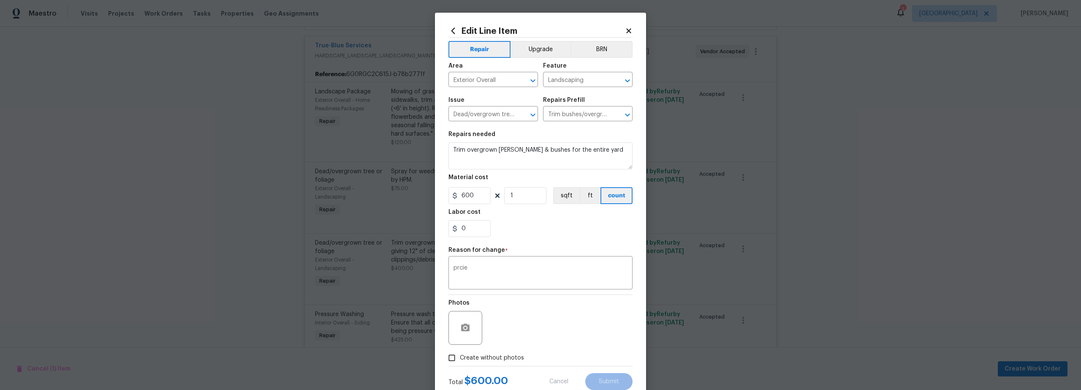
type input "400"
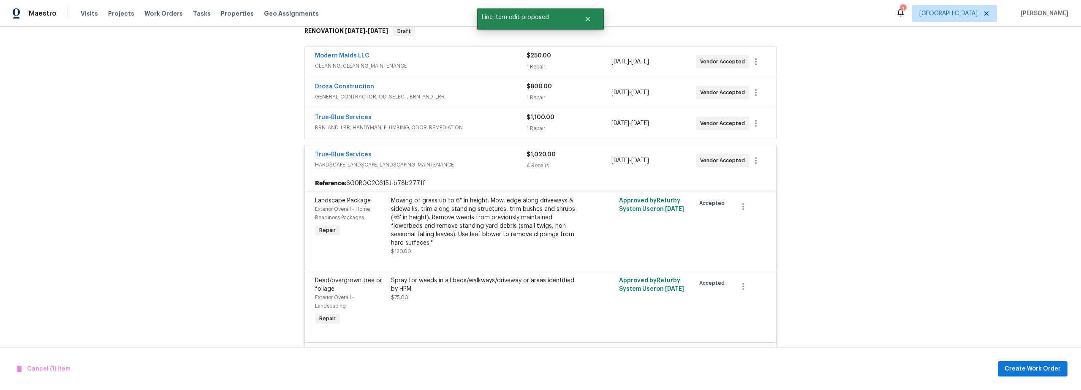
scroll to position [138, 0]
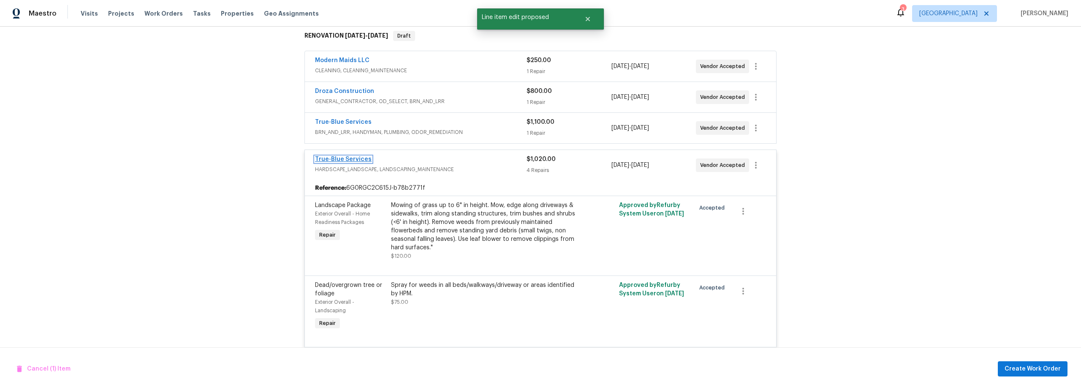
click at [340, 161] on link "True-Blue Services" at bounding box center [343, 159] width 57 height 6
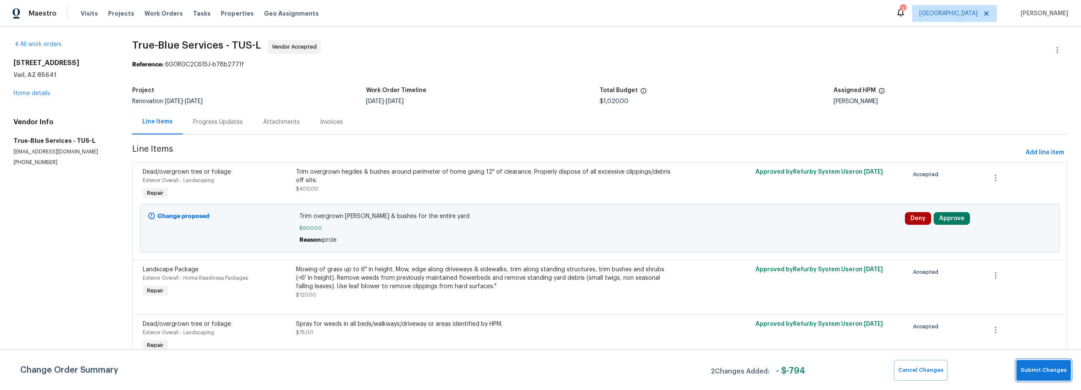
click at [1043, 370] on span "Submit Changes" at bounding box center [1044, 370] width 46 height 10
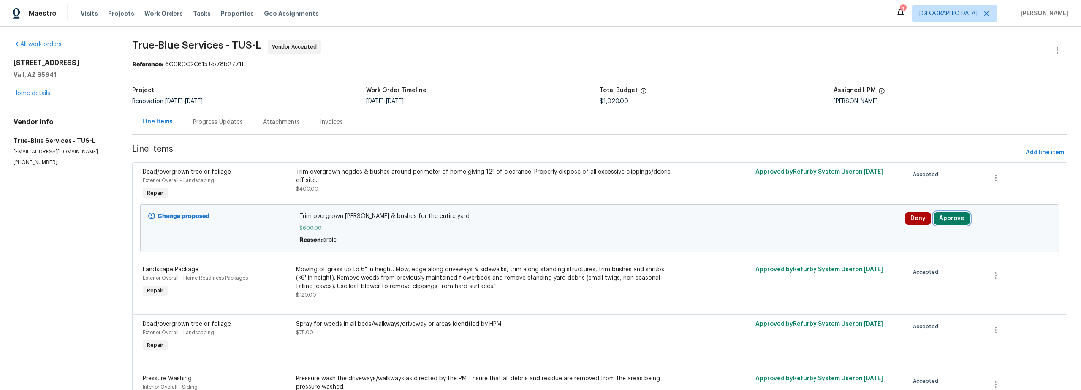
click at [948, 220] on button "Approve" at bounding box center [952, 218] width 36 height 13
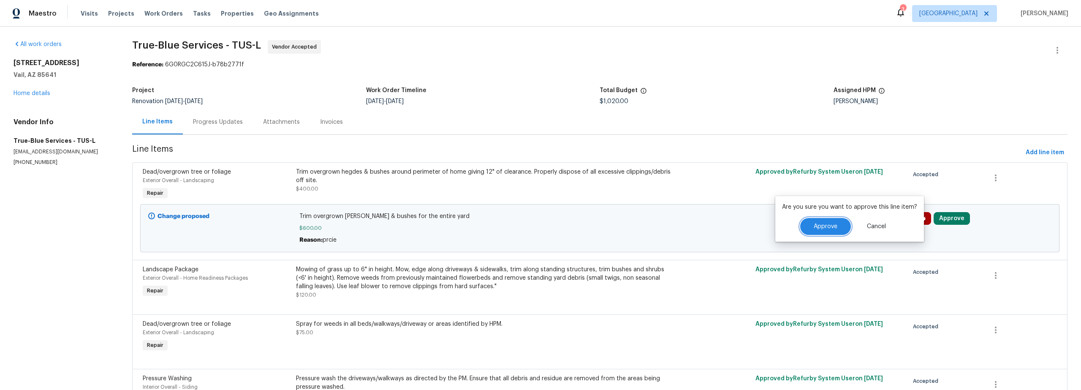
click at [815, 227] on span "Approve" at bounding box center [826, 226] width 24 height 6
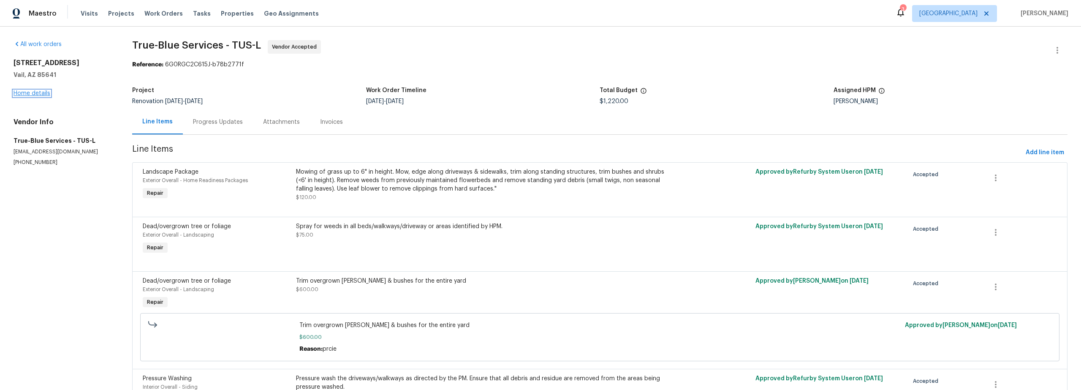
click at [42, 95] on link "Home details" at bounding box center [32, 93] width 37 height 6
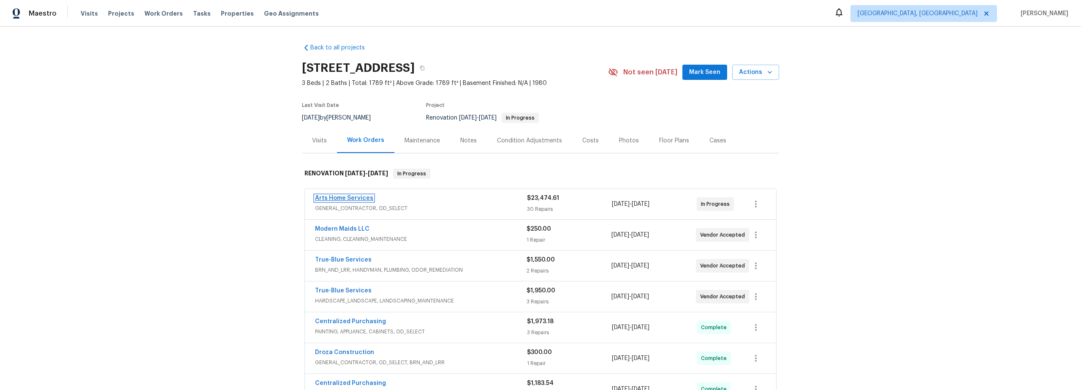
click at [346, 196] on link "Arts Home Services" at bounding box center [344, 198] width 58 height 6
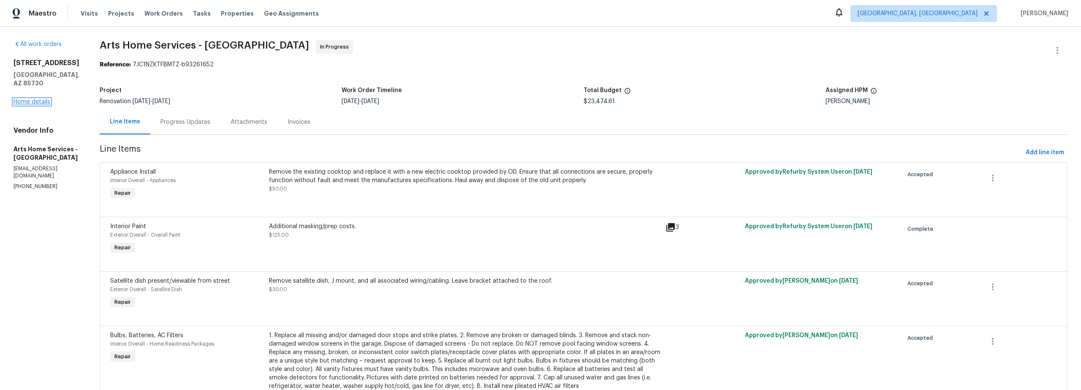
click at [38, 99] on link "Home details" at bounding box center [32, 102] width 37 height 6
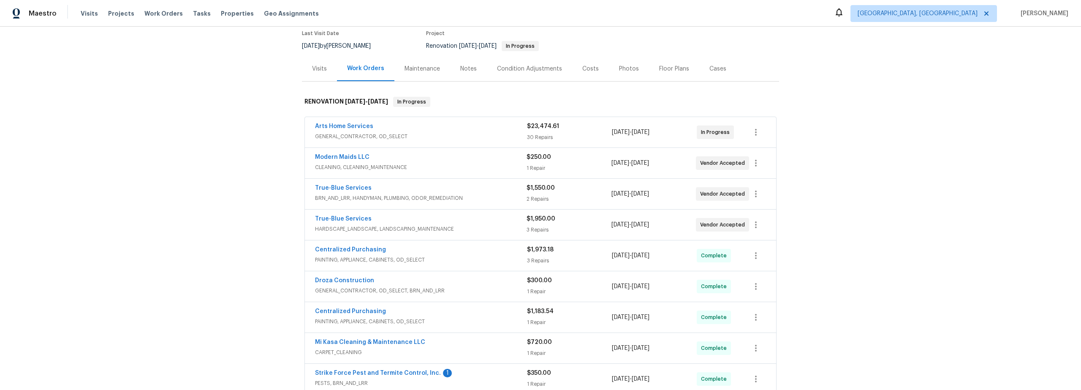
scroll to position [106, 0]
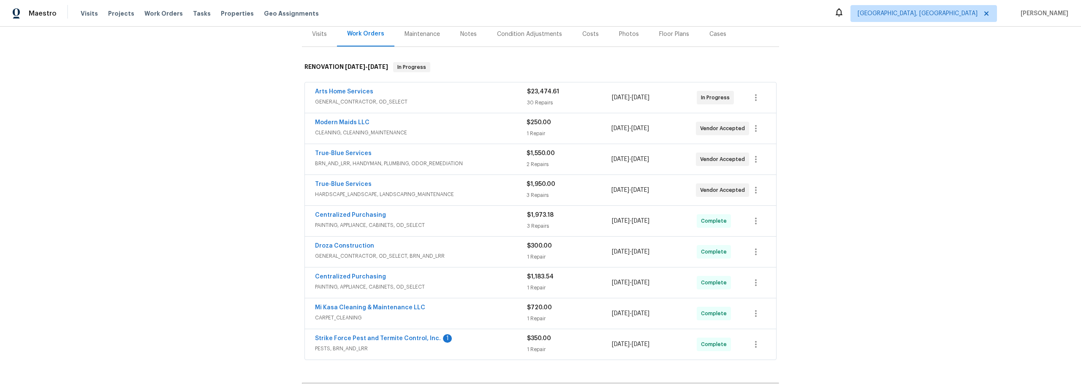
click at [492, 228] on span "PAINTING, APPLIANCE, CABINETS, OD_SELECT" at bounding box center [421, 225] width 212 height 8
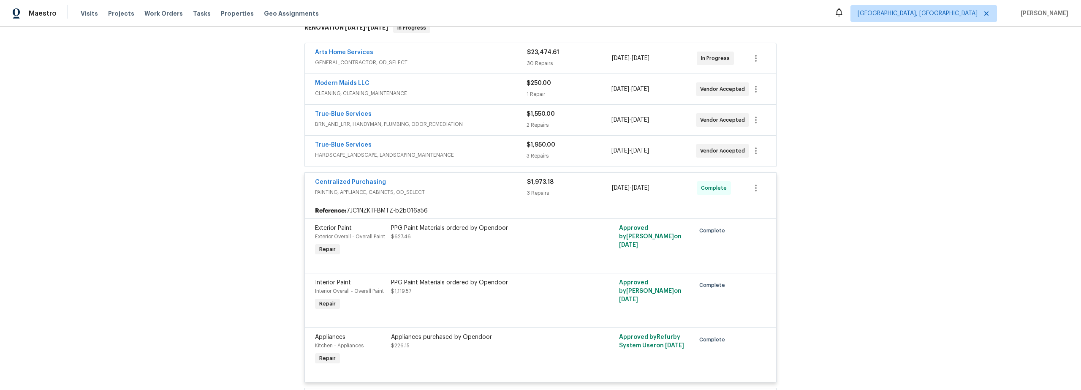
scroll to position [100, 0]
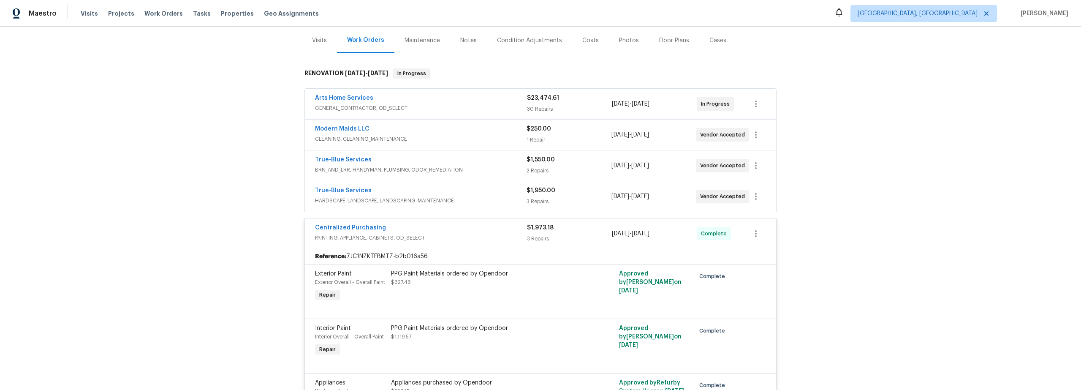
click at [260, 251] on div "Back to all projects [STREET_ADDRESS] 3 Beds | 2 Baths | Total: 1789 ft² | Abov…" at bounding box center [540, 208] width 1081 height 363
click at [236, 226] on div "Back to all projects [STREET_ADDRESS] 3 Beds | 2 Baths | Total: 1789 ft² | Abov…" at bounding box center [540, 208] width 1081 height 363
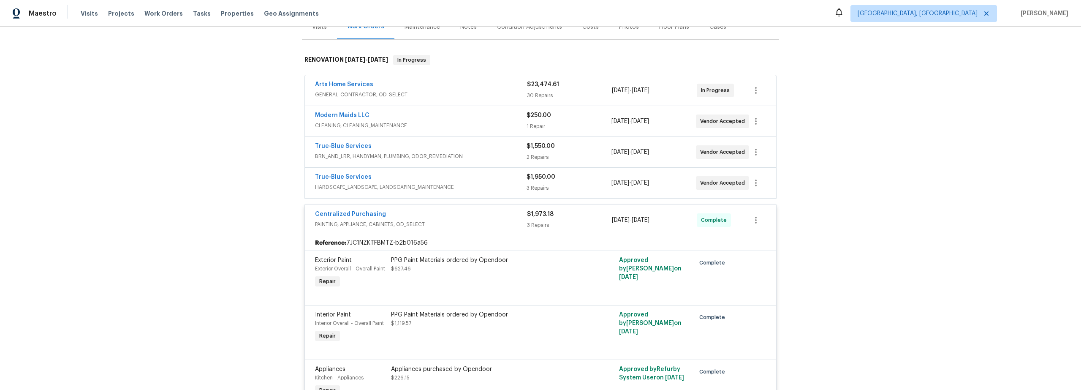
scroll to position [126, 0]
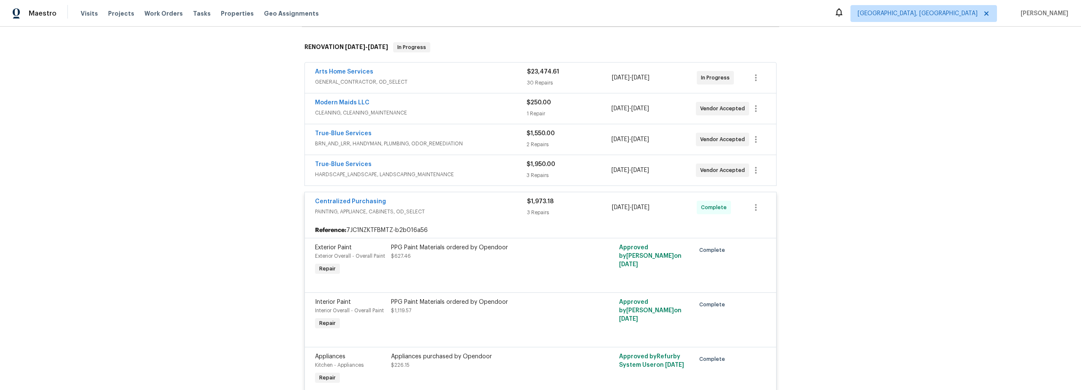
click at [859, 235] on div "Back to all projects [STREET_ADDRESS] 3 Beds | 2 Baths | Total: 1789 ft² | Abov…" at bounding box center [540, 208] width 1081 height 363
click at [268, 200] on div "Back to all projects 8558 E Ruby Dr, Tucson, AZ 85730 3 Beds | 2 Baths | Total:…" at bounding box center [540, 208] width 1081 height 363
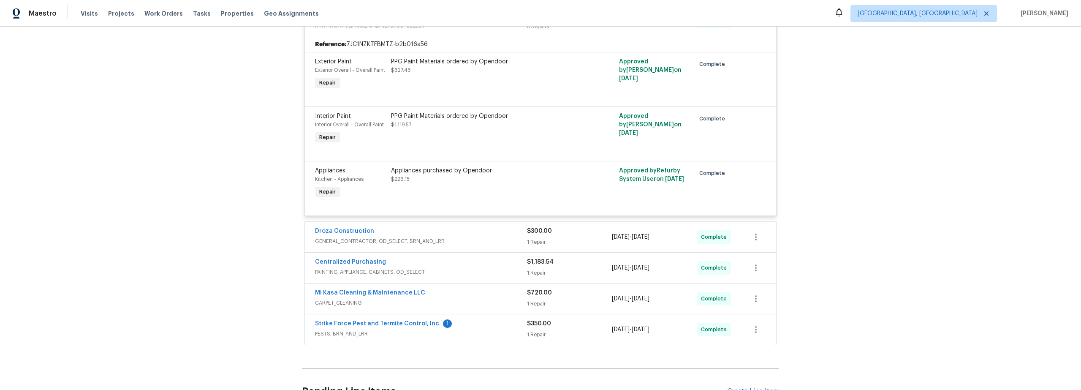
scroll to position [315, 0]
click at [474, 268] on span "PAINTING, APPLIANCE, CABINETS, OD_SELECT" at bounding box center [421, 269] width 212 height 8
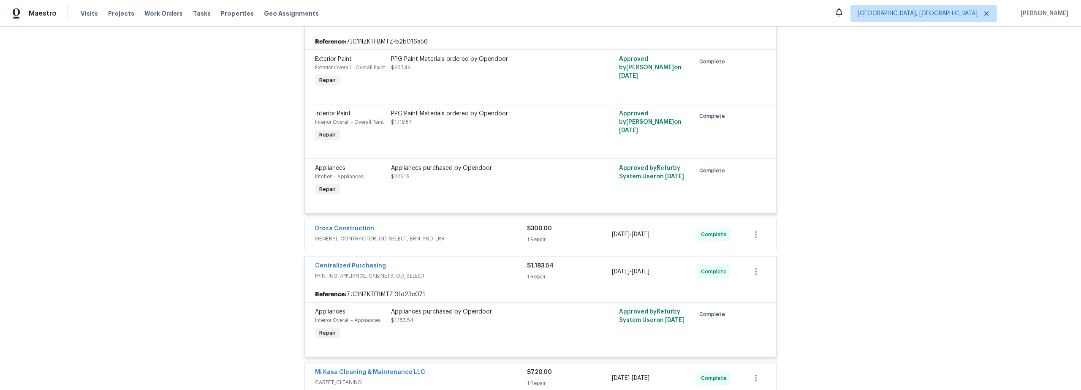
click at [308, 279] on div "Centralized Purchasing PAINTING, APPLIANCE, CABINETS, OD_SELECT $1,183.54 1 Rep…" at bounding box center [540, 271] width 471 height 30
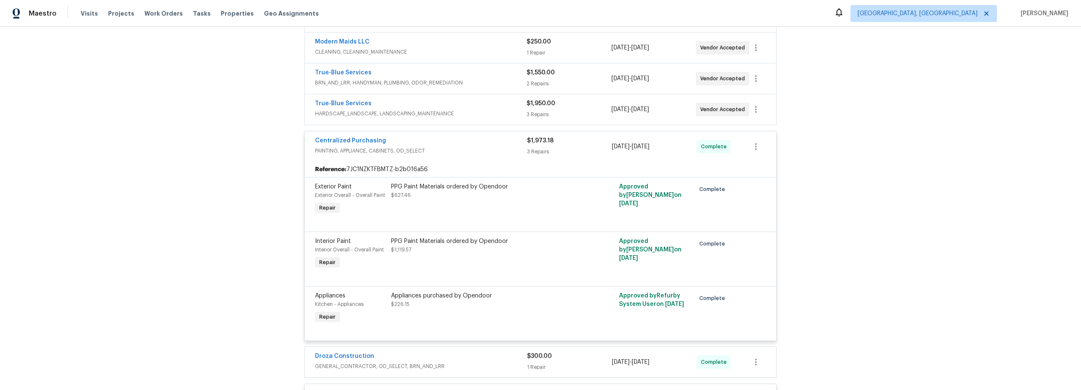
scroll to position [62, 0]
